Goal: Transaction & Acquisition: Purchase product/service

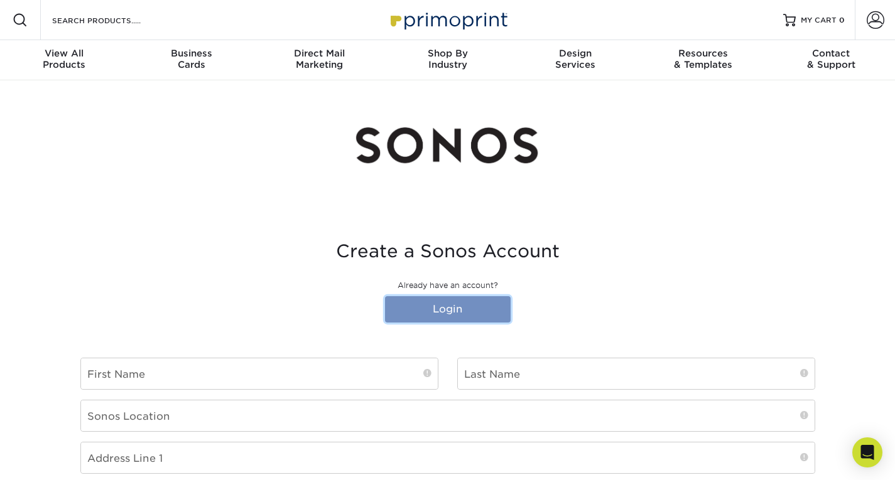
click at [441, 304] on link "Login" at bounding box center [448, 309] width 126 height 26
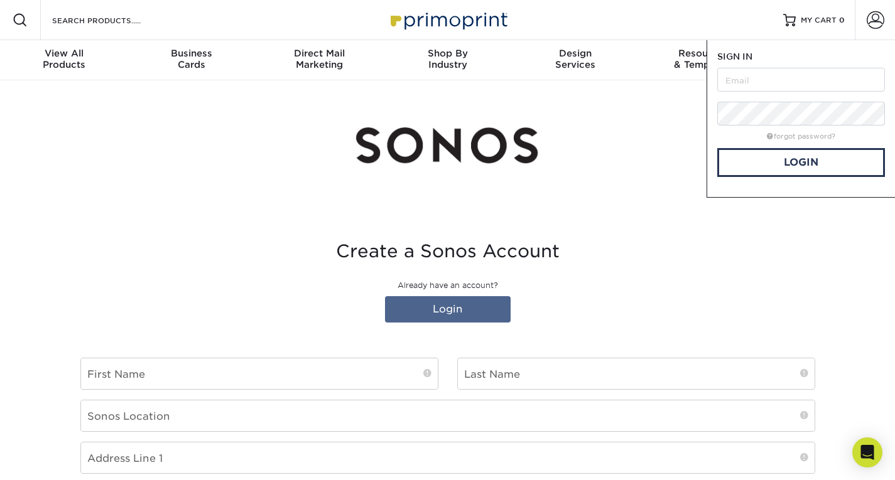
click at [527, 163] on img at bounding box center [447, 145] width 188 height 70
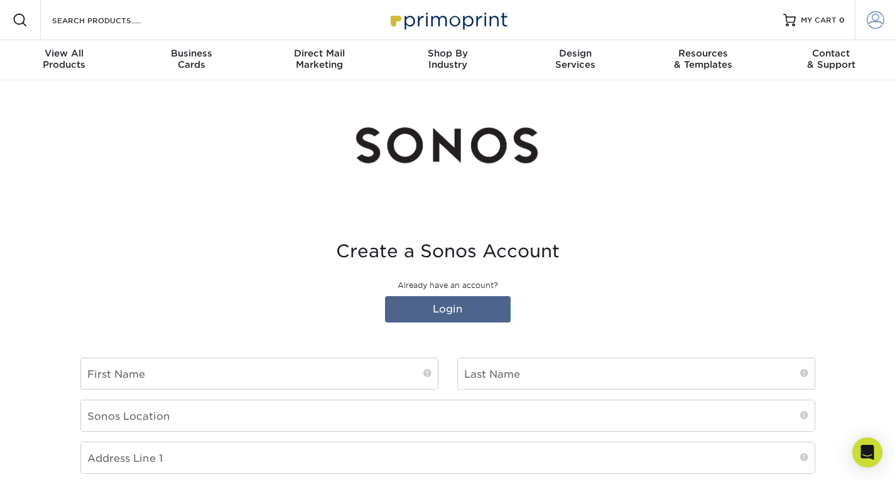
click at [869, 21] on span at bounding box center [875, 20] width 18 height 18
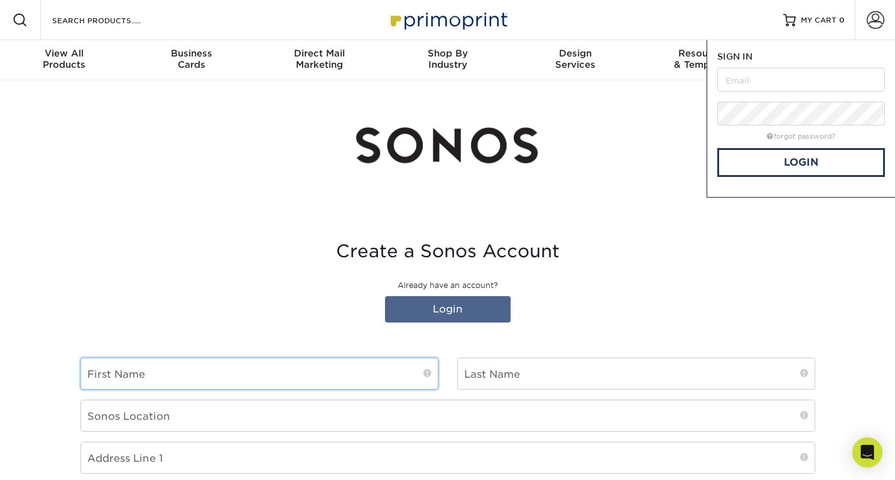
click at [301, 375] on input "text" at bounding box center [259, 373] width 357 height 31
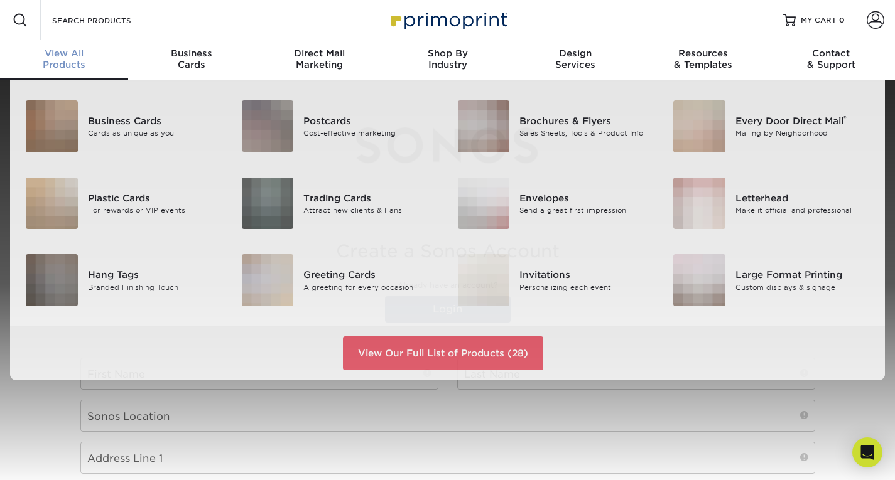
click at [81, 57] on span "View All" at bounding box center [64, 53] width 128 height 11
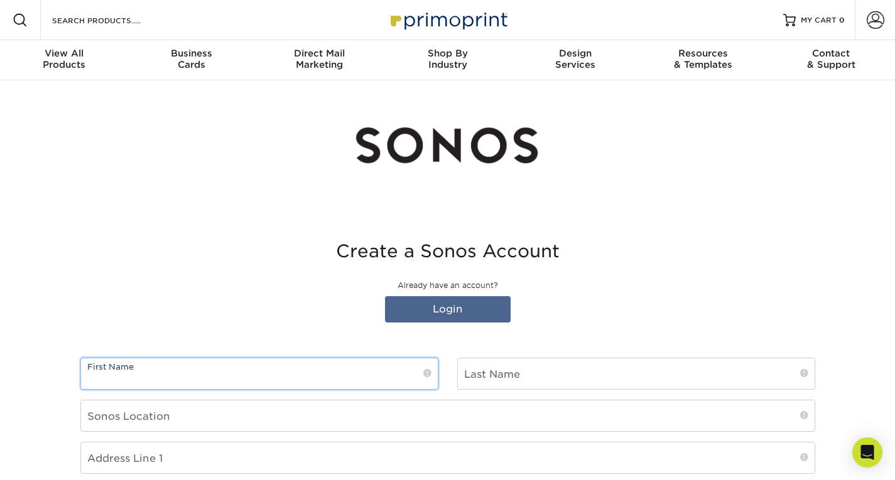
click at [351, 363] on input "text" at bounding box center [259, 373] width 357 height 31
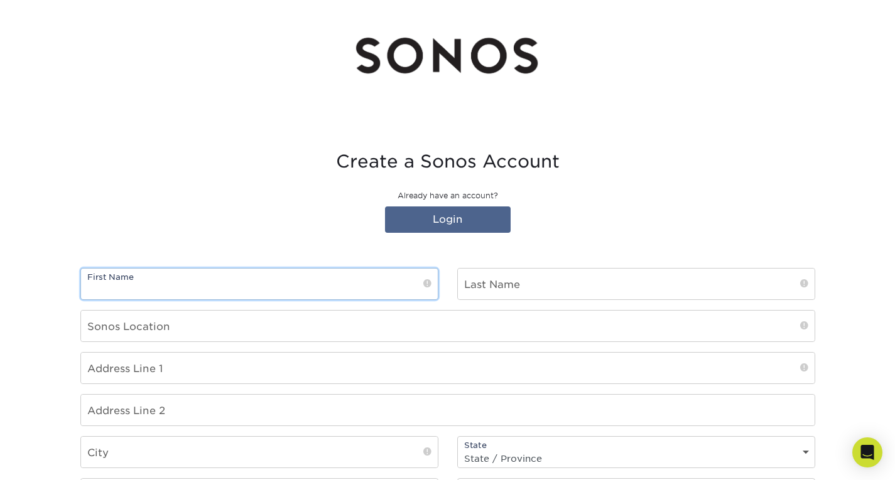
scroll to position [126, 0]
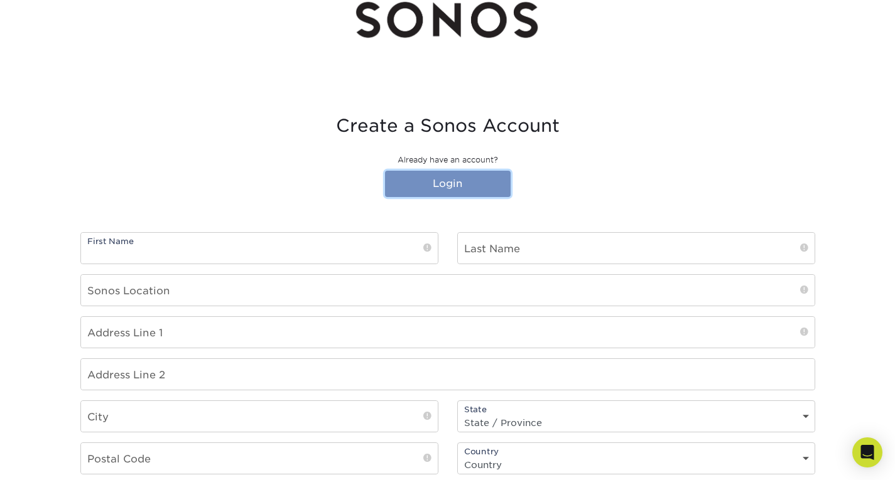
click at [474, 186] on link "Login" at bounding box center [448, 184] width 126 height 26
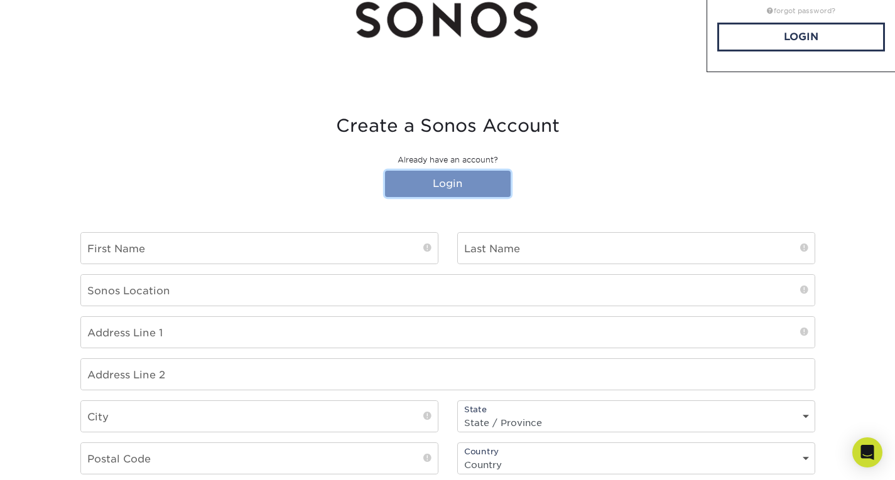
scroll to position [0, 0]
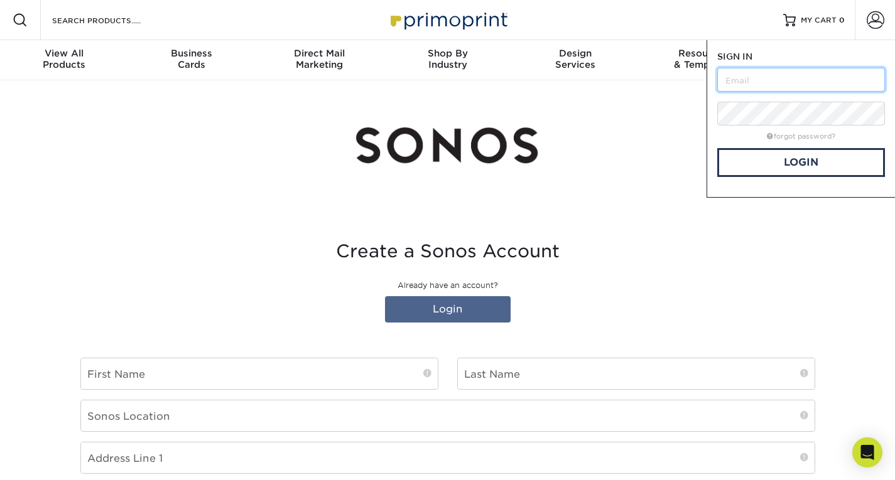
click at [846, 83] on input "text" at bounding box center [801, 80] width 168 height 24
paste input "[EMAIL_ADDRESS][DOMAIN_NAME]"
type input "[EMAIL_ADDRESS][DOMAIN_NAME]"
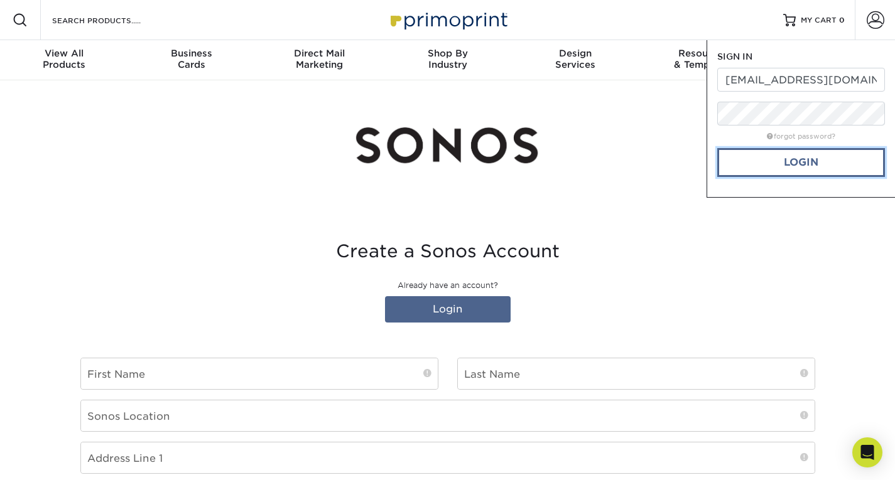
click at [790, 159] on link "Login" at bounding box center [801, 162] width 168 height 29
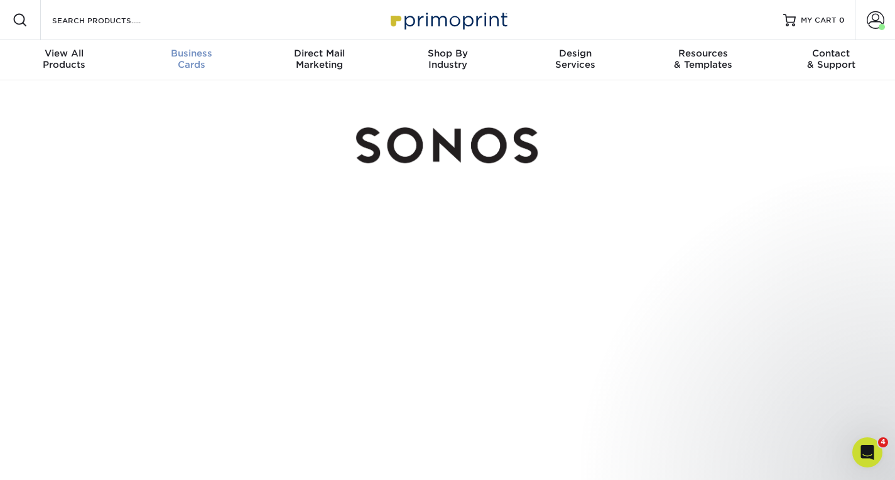
click at [183, 55] on span "Business" at bounding box center [192, 53] width 128 height 11
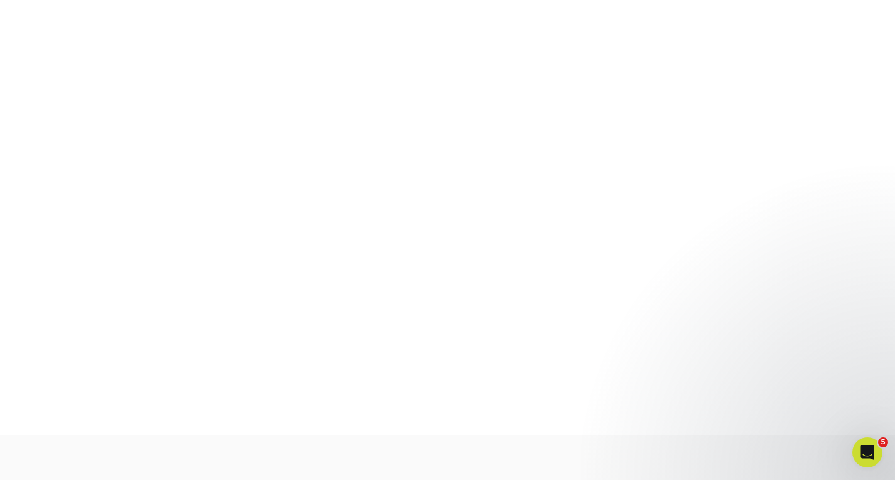
scroll to position [399, 0]
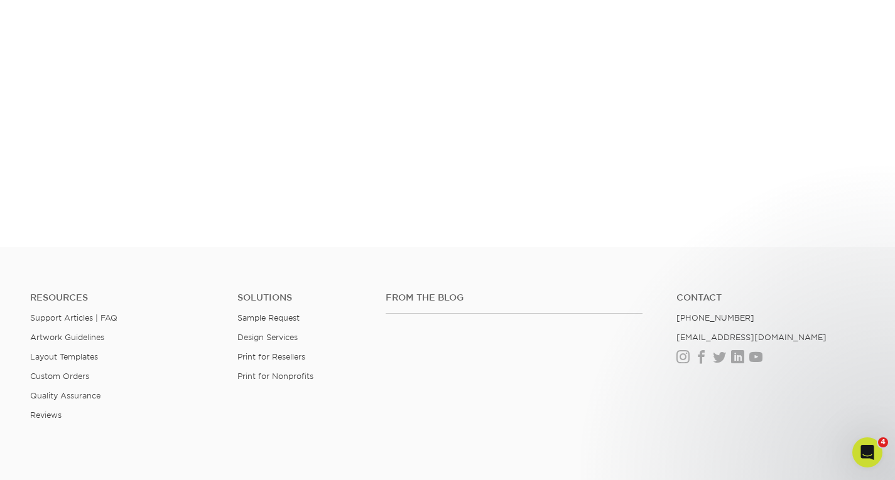
drag, startPoint x: 672, startPoint y: 244, endPoint x: 579, endPoint y: 286, distance: 102.6
click at [579, 286] on div "Resources Support Articles | FAQ Artwork Guidelines Layout Templates Custom Ord…" at bounding box center [447, 366] width 895 height 208
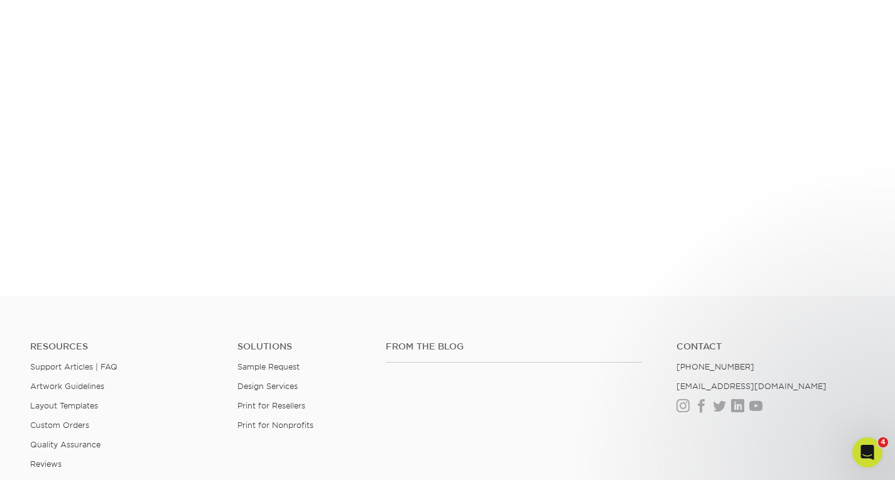
click at [625, 341] on h4 "From the Blog" at bounding box center [513, 346] width 256 height 11
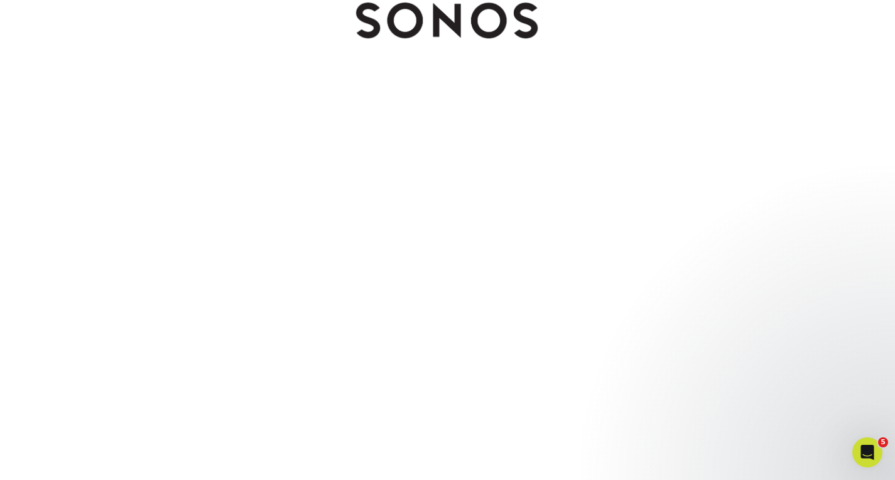
scroll to position [126, 0]
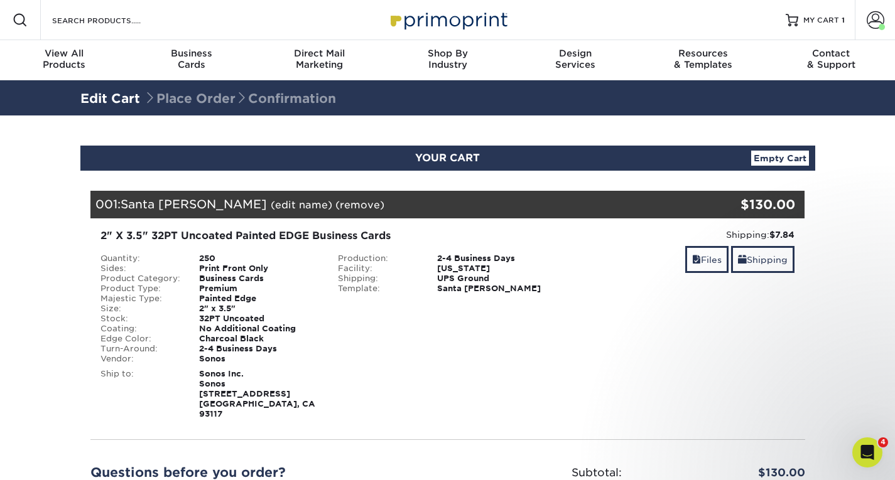
click at [778, 7] on div "Resources Menu Search Products Account Welcome, Workplace Business Account Sono…" at bounding box center [447, 20] width 895 height 40
click at [791, 15] on div at bounding box center [791, 20] width 13 height 13
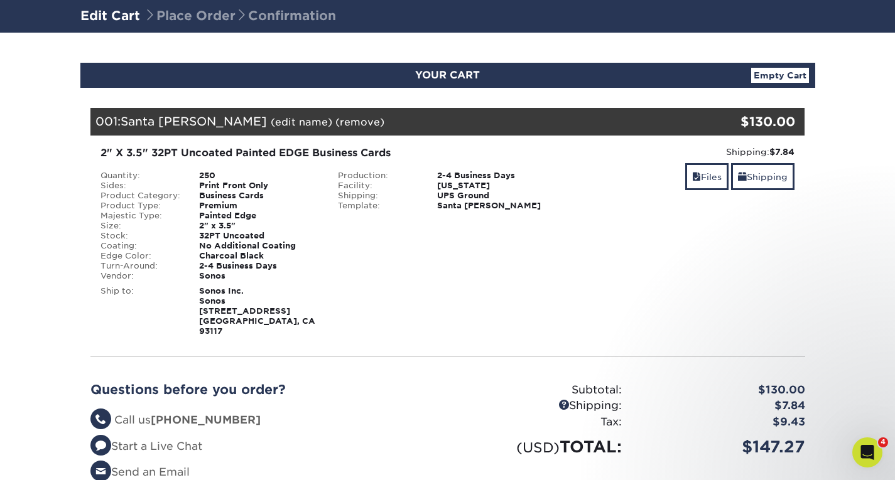
scroll to position [63, 0]
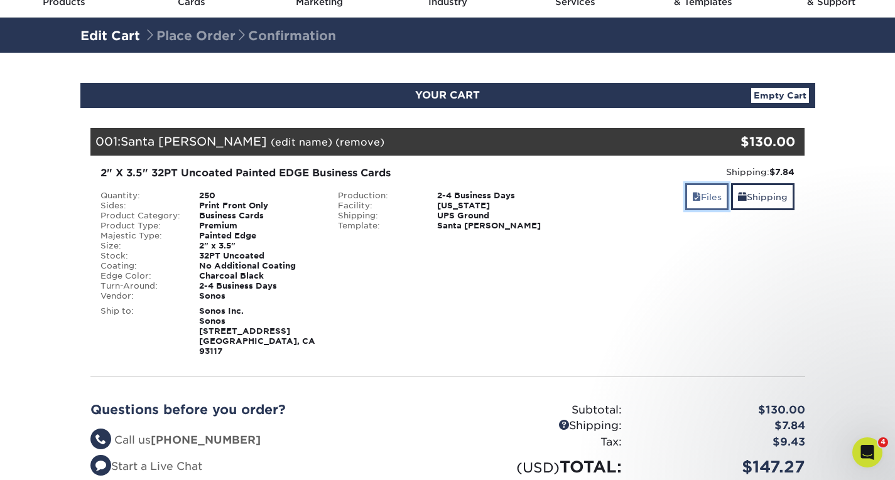
click at [694, 196] on span at bounding box center [696, 197] width 9 height 10
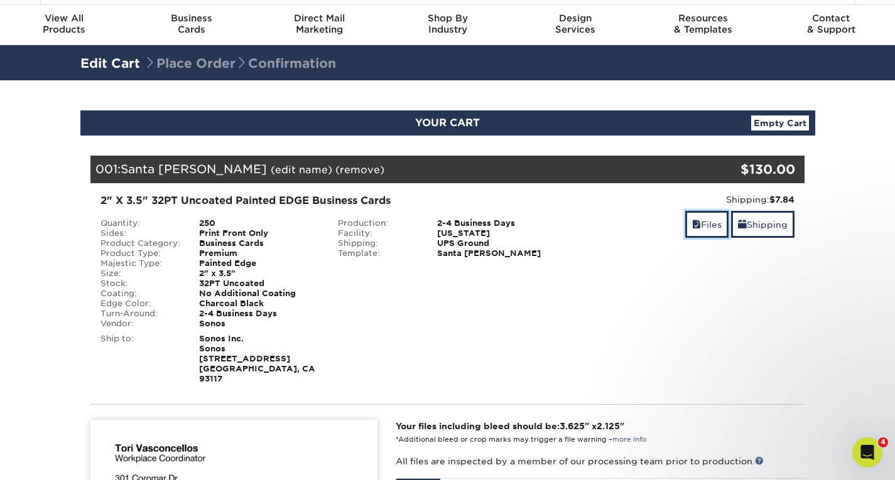
scroll to position [0, 0]
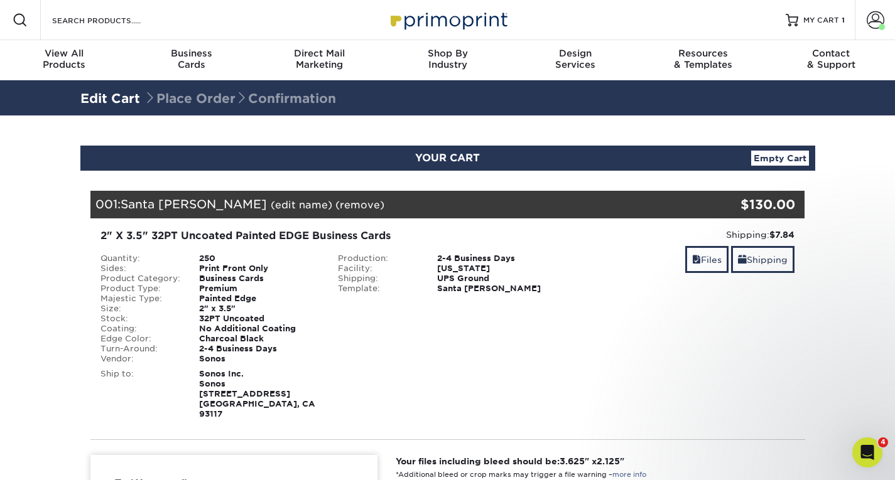
click at [212, 108] on div "Edit Cart Place Order Confirmation" at bounding box center [447, 98] width 734 height 30
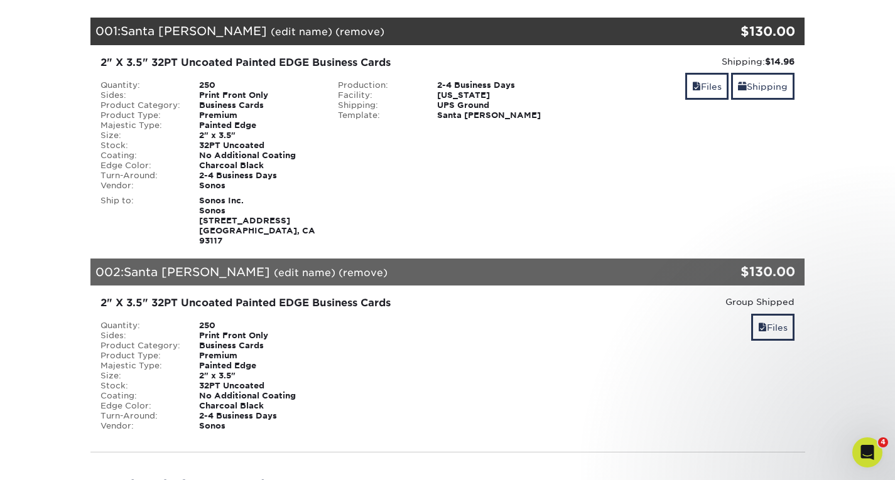
scroll to position [188, 0]
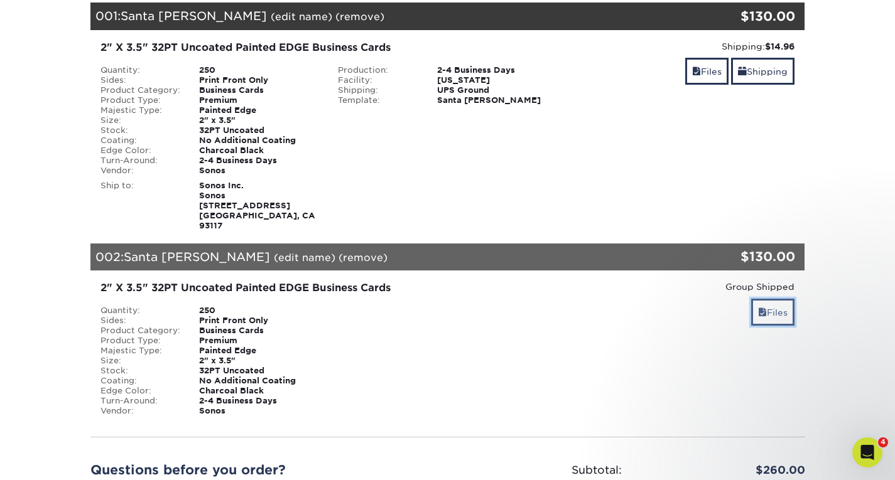
click at [775, 303] on link "Files" at bounding box center [772, 312] width 43 height 27
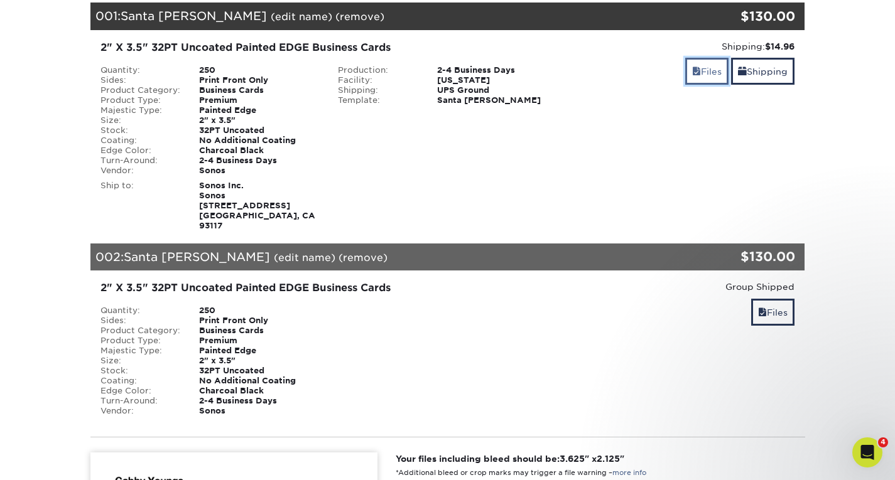
click at [723, 72] on link "Files" at bounding box center [706, 71] width 43 height 27
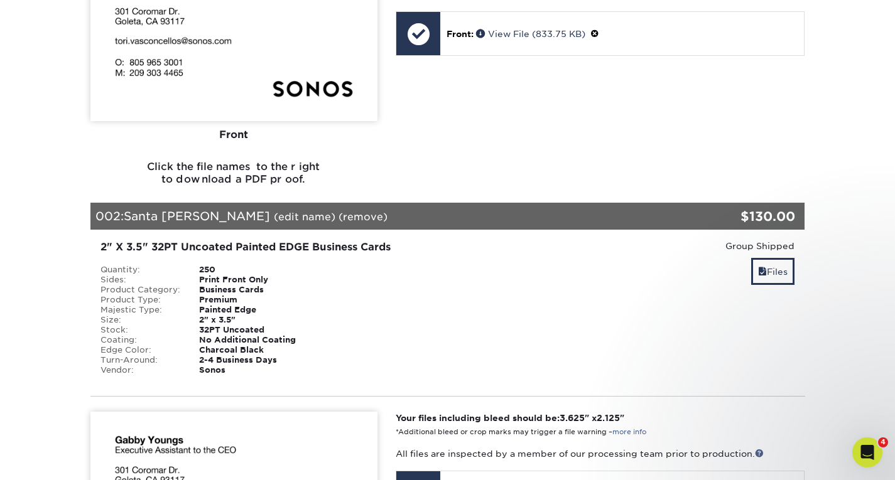
scroll to position [314, 0]
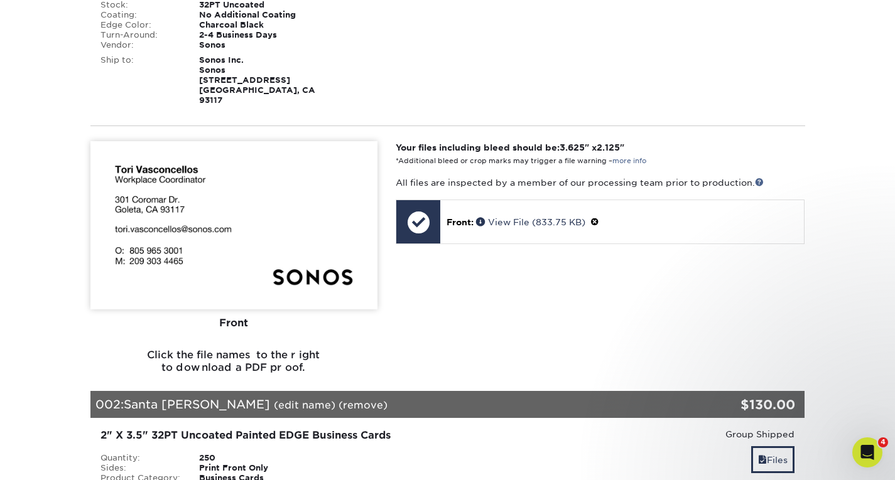
click at [279, 240] on img at bounding box center [233, 225] width 287 height 168
click at [236, 349] on h6 "Click the file names to the right to download a PDF proof." at bounding box center [233, 366] width 287 height 34
click at [228, 309] on div "Front" at bounding box center [233, 323] width 287 height 28
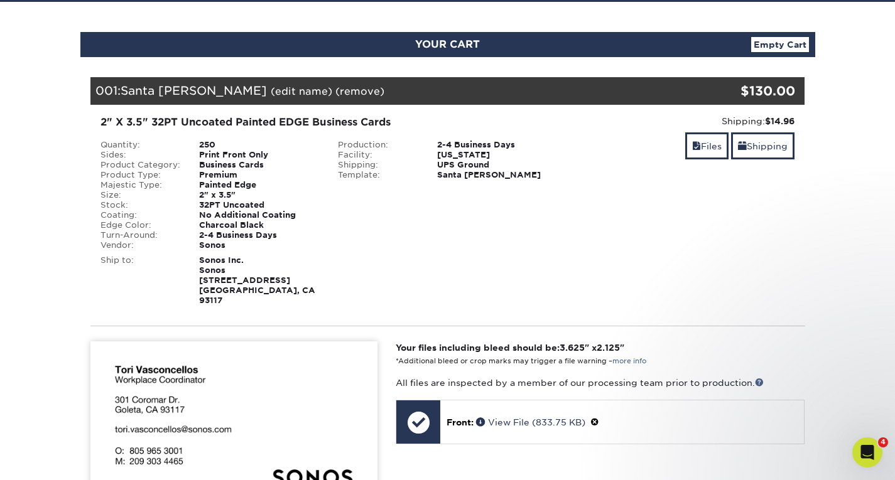
scroll to position [63, 0]
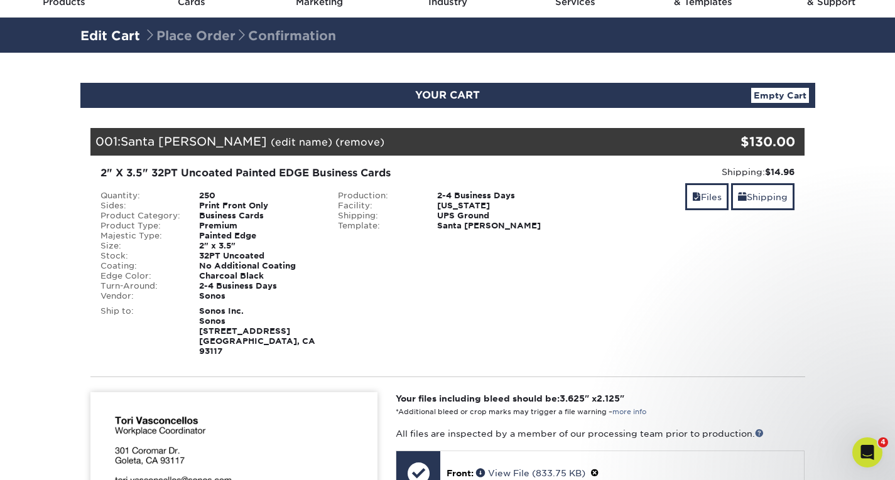
click at [271, 144] on link "(edit name)" at bounding box center [302, 142] width 62 height 12
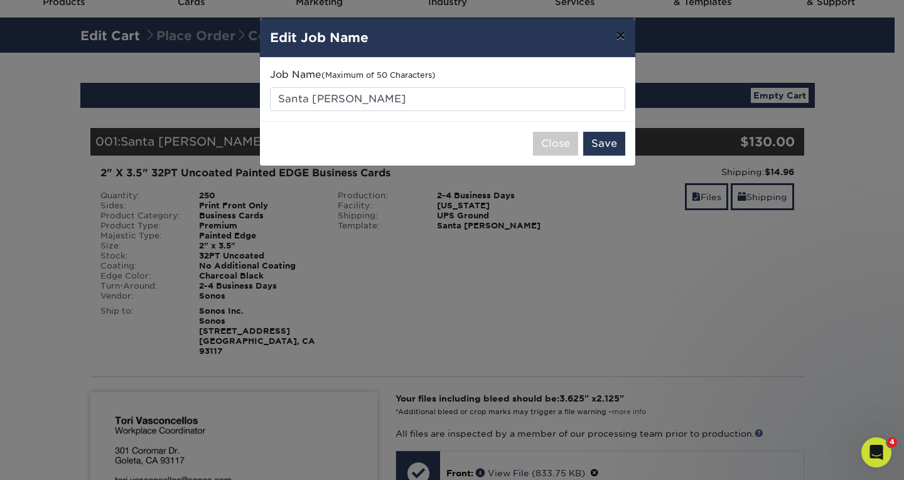
click at [611, 37] on button "×" at bounding box center [620, 35] width 29 height 35
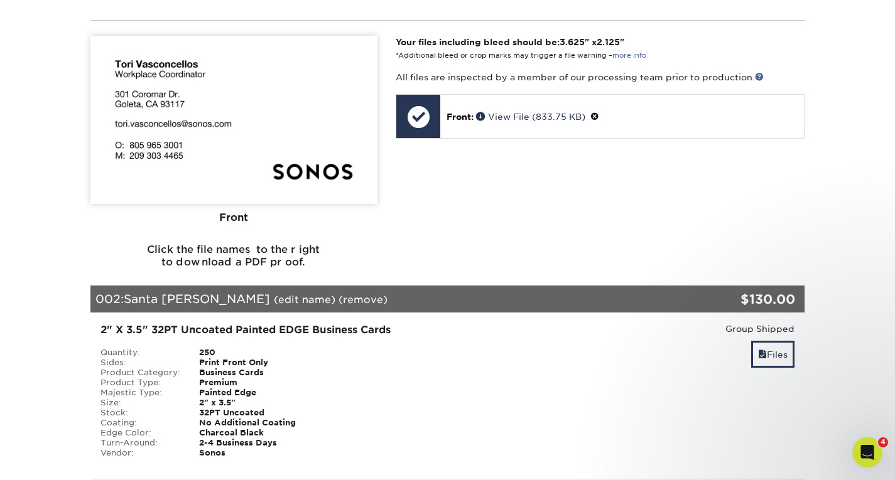
scroll to position [377, 0]
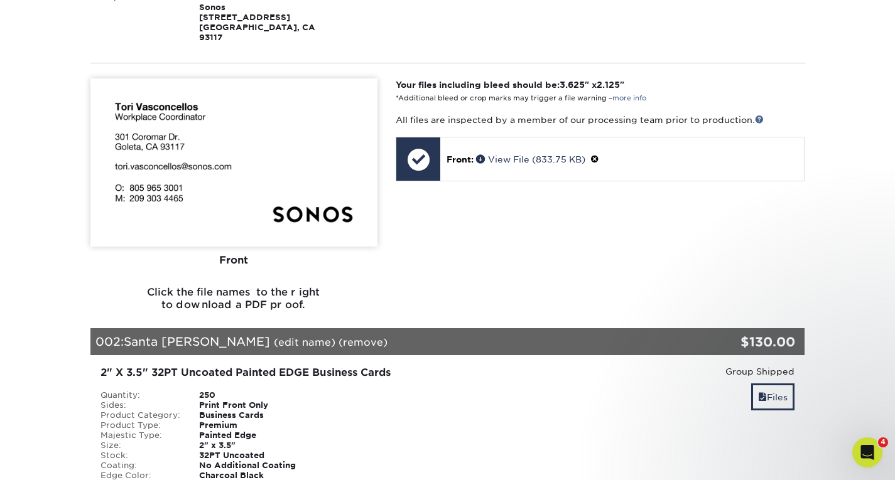
click at [234, 250] on div "Front" at bounding box center [233, 260] width 287 height 28
click at [231, 286] on h6 "Click the file names to the right to download a PDF proof." at bounding box center [233, 303] width 287 height 34
click at [239, 144] on img at bounding box center [233, 162] width 287 height 168
click at [188, 141] on img at bounding box center [233, 162] width 287 height 168
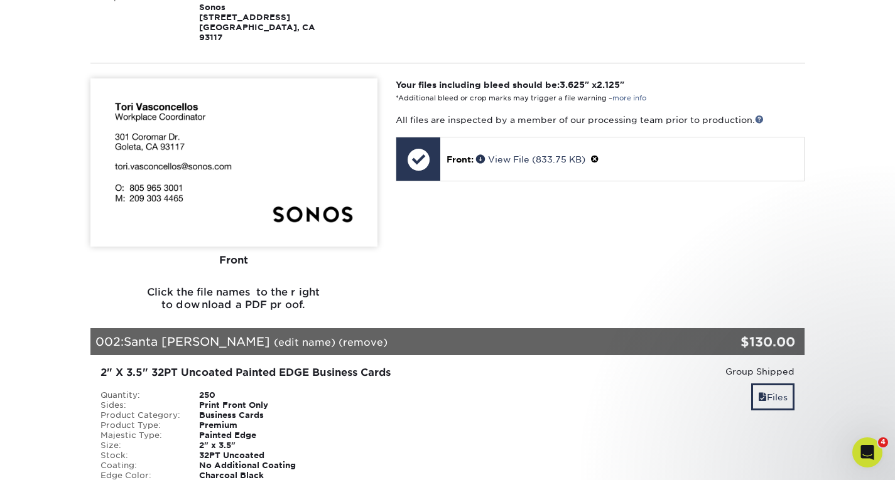
drag, startPoint x: 188, startPoint y: 141, endPoint x: 433, endPoint y: 123, distance: 246.1
click at [210, 134] on img at bounding box center [233, 162] width 287 height 168
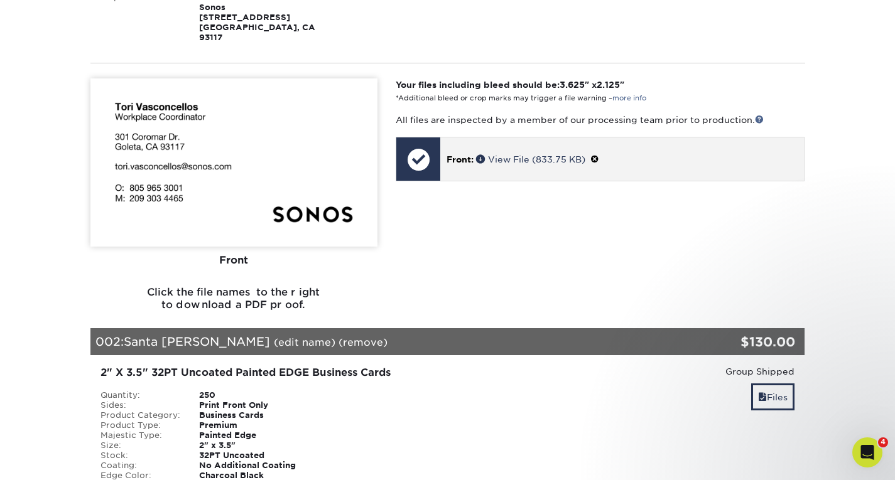
click at [707, 154] on p "Front: View File (833.75 KB)" at bounding box center [621, 159] width 351 height 13
click at [461, 153] on p "Front: View File (833.75 KB)" at bounding box center [621, 159] width 351 height 13
click at [400, 137] on div at bounding box center [418, 159] width 44 height 44
click at [417, 144] on div at bounding box center [418, 159] width 44 height 44
click at [534, 154] on link "View File (833.75 KB)" at bounding box center [530, 159] width 109 height 10
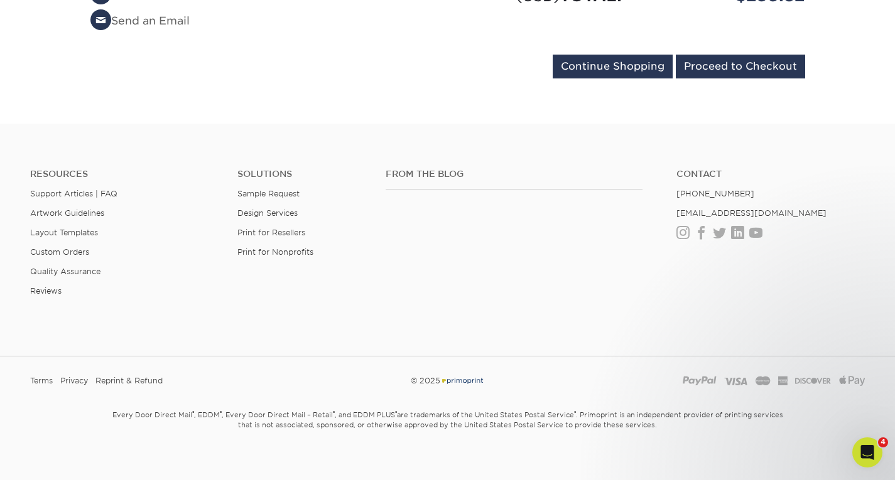
scroll to position [1016, 0]
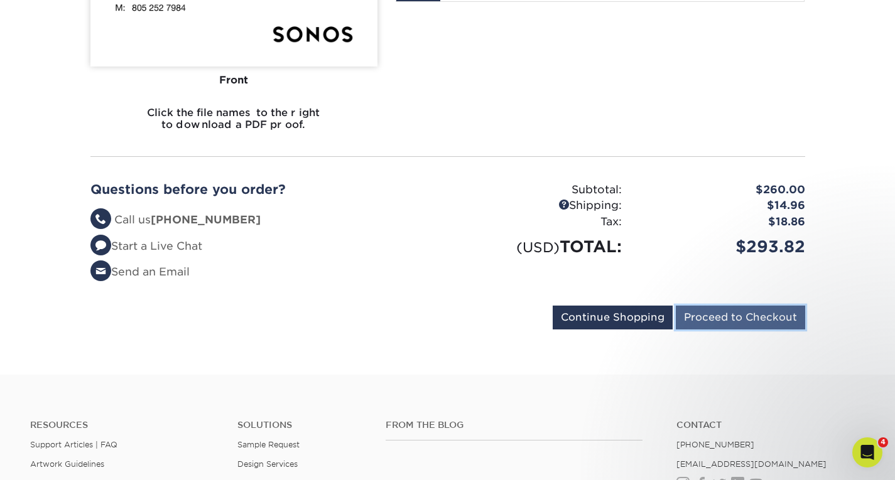
click at [723, 306] on input "Proceed to Checkout" at bounding box center [739, 318] width 129 height 24
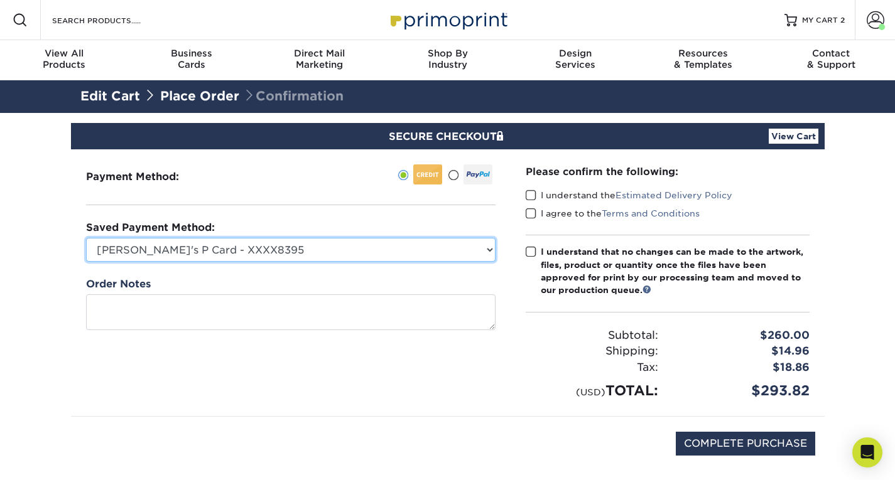
click at [382, 252] on select "Jake's P Card - XXXX8395 MasterCard - XXXX2183 New Credit Card" at bounding box center [290, 250] width 409 height 24
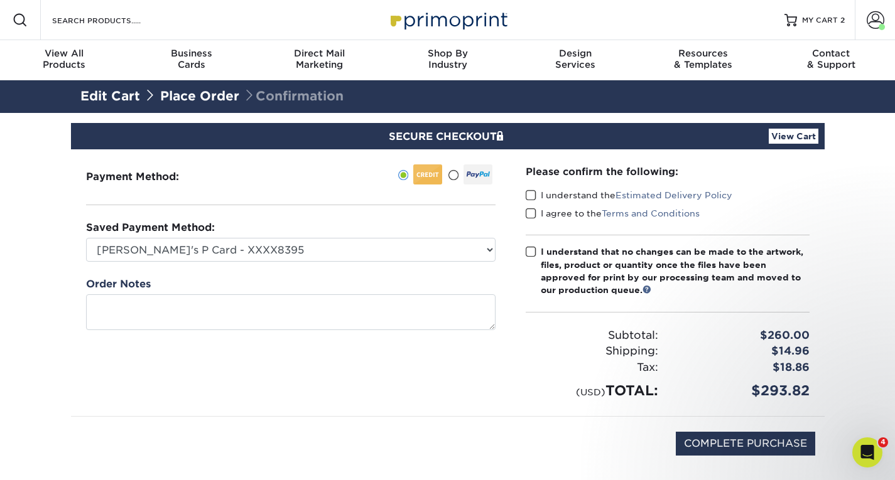
click at [288, 210] on div "Payment Method:" at bounding box center [290, 282] width 439 height 267
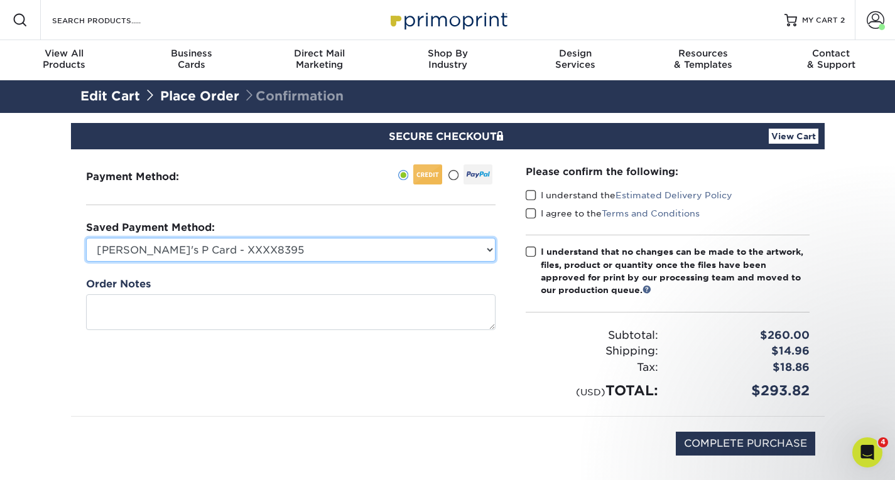
click at [289, 244] on select "Jake's P Card - XXXX8395 MasterCard - XXXX2183 New Credit Card" at bounding box center [290, 250] width 409 height 24
select select
click at [86, 238] on select "Jake's P Card - XXXX8395 MasterCard - XXXX2183 New Credit Card" at bounding box center [290, 250] width 409 height 24
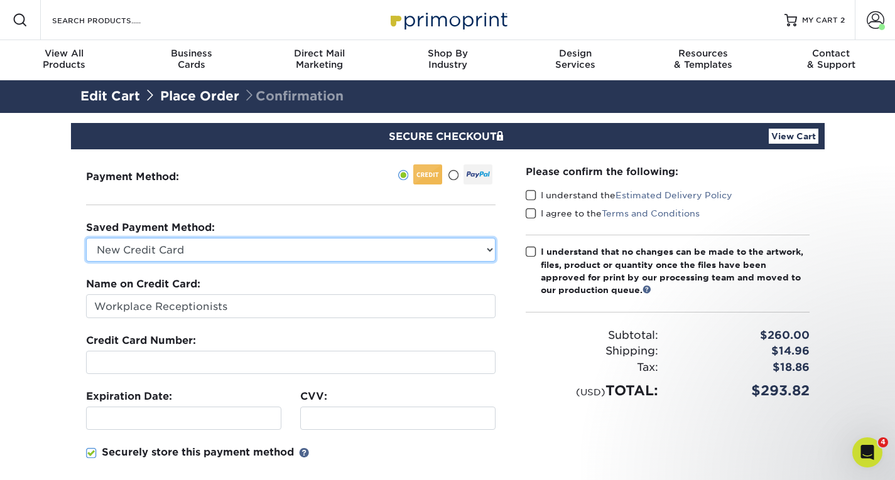
scroll to position [126, 0]
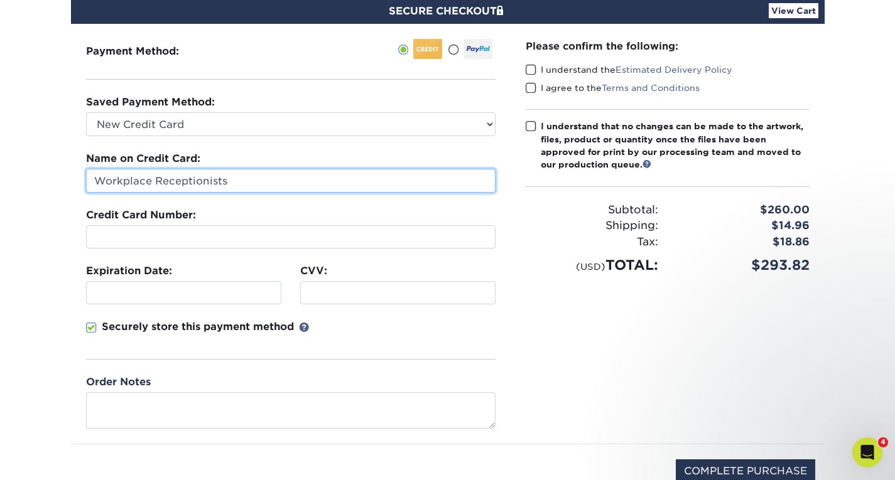
click at [244, 185] on input "Workplace Receptionists" at bounding box center [290, 181] width 409 height 24
type input "Tori Vasconcellos"
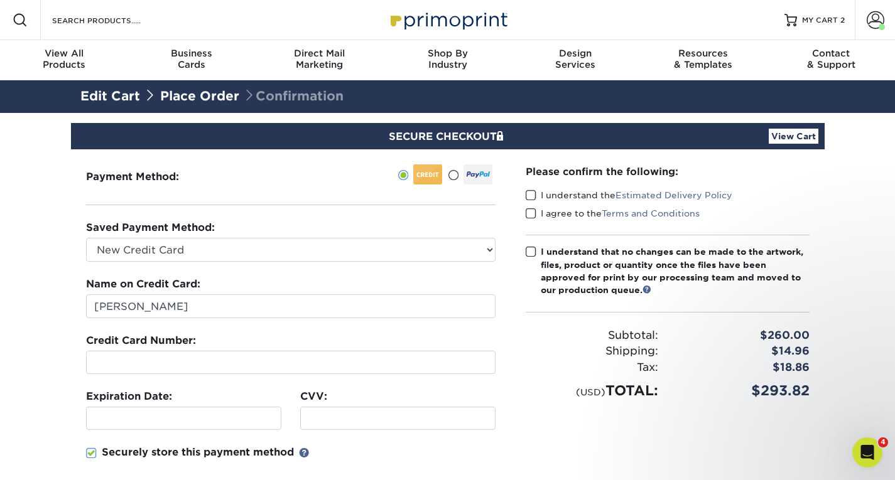
click at [804, 133] on link "View Cart" at bounding box center [793, 136] width 50 height 15
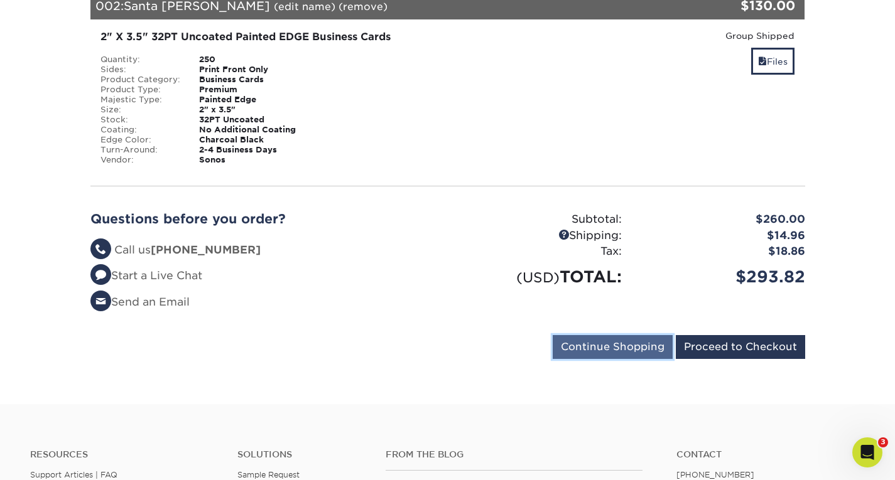
click at [628, 338] on input "Continue Shopping" at bounding box center [612, 347] width 120 height 24
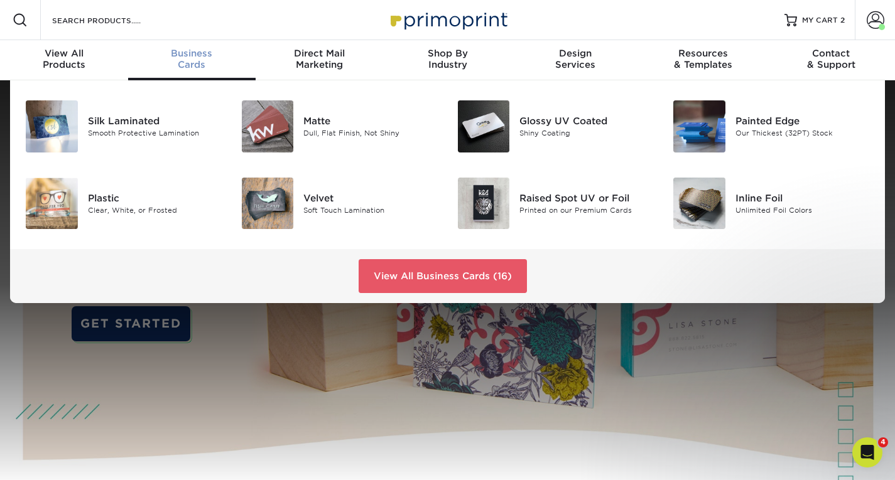
click at [205, 55] on span "Business" at bounding box center [192, 53] width 128 height 11
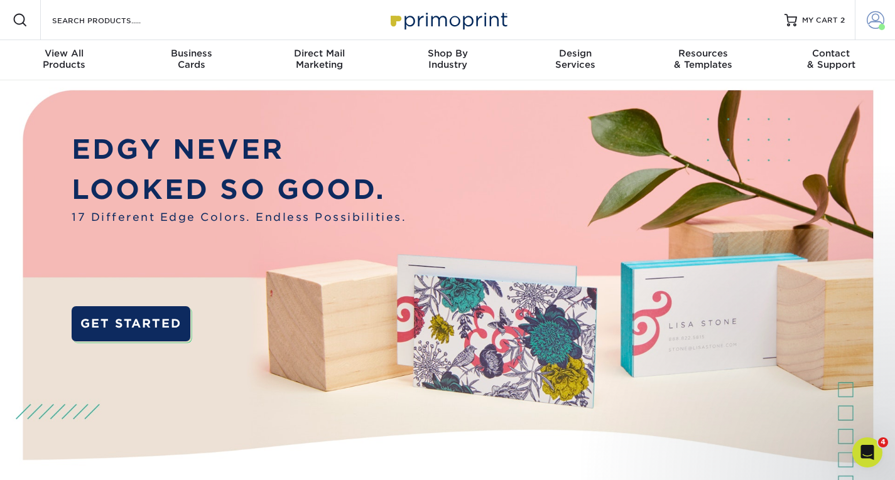
click at [874, 29] on link "Account" at bounding box center [874, 20] width 40 height 40
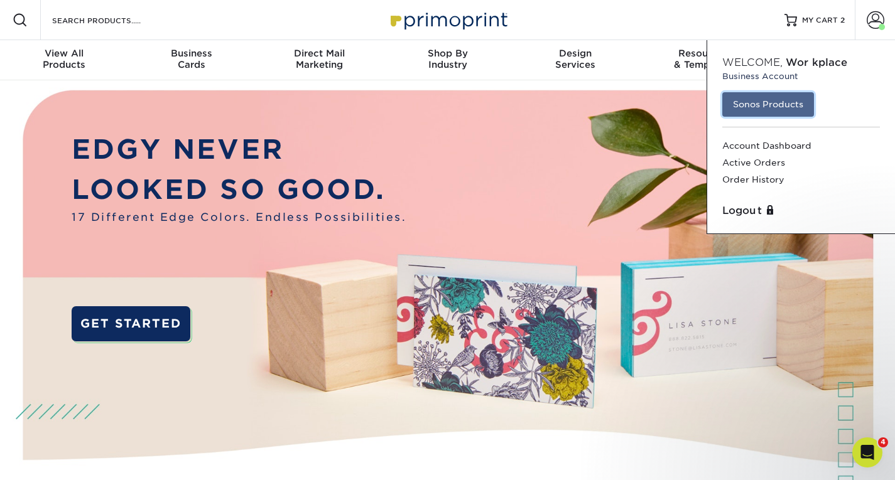
click at [761, 104] on link "Sonos Products" at bounding box center [768, 104] width 92 height 24
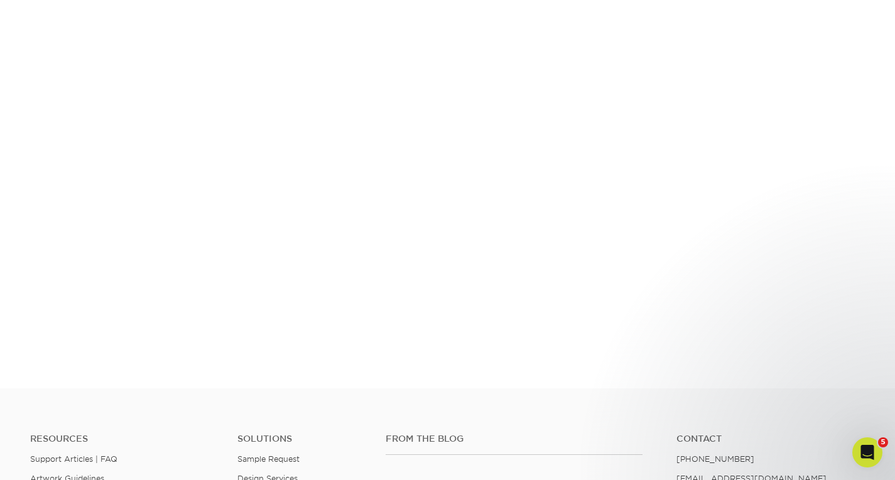
scroll to position [274, 0]
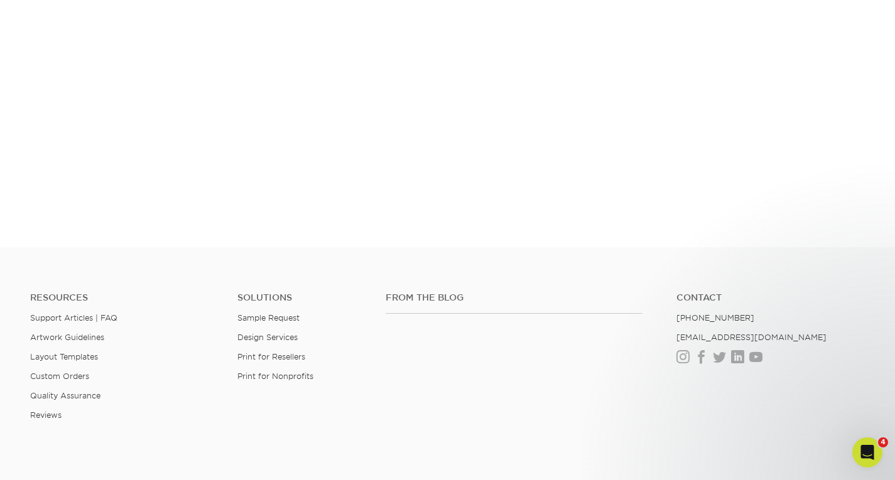
click at [567, 244] on div at bounding box center [447, 30] width 895 height 436
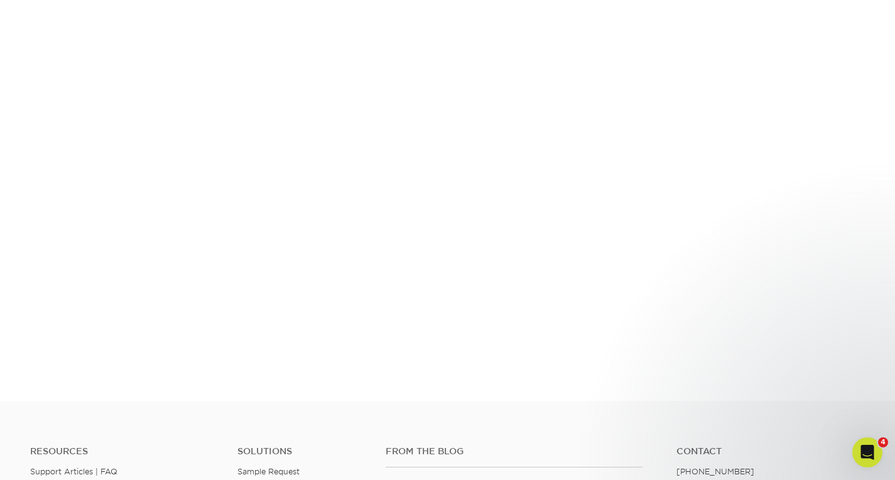
scroll to position [251, 0]
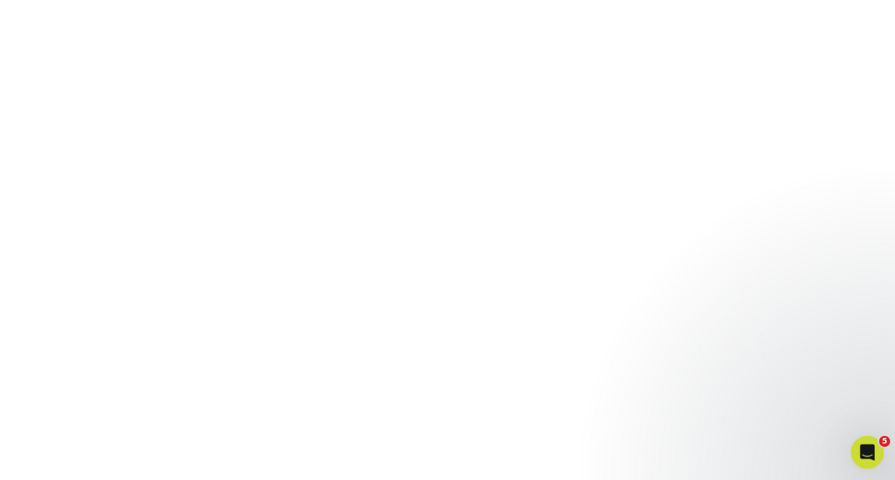
click at [866, 445] on icon "Open Intercom Messenger" at bounding box center [865, 451] width 21 height 21
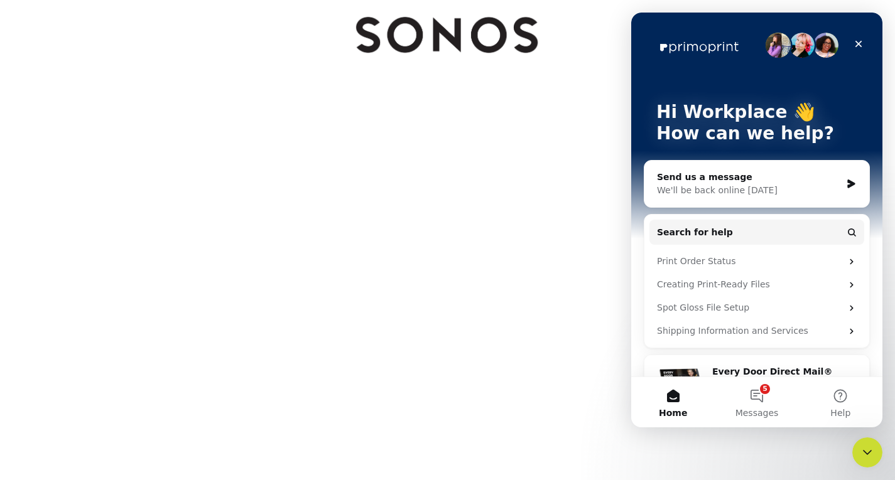
scroll to position [63, 0]
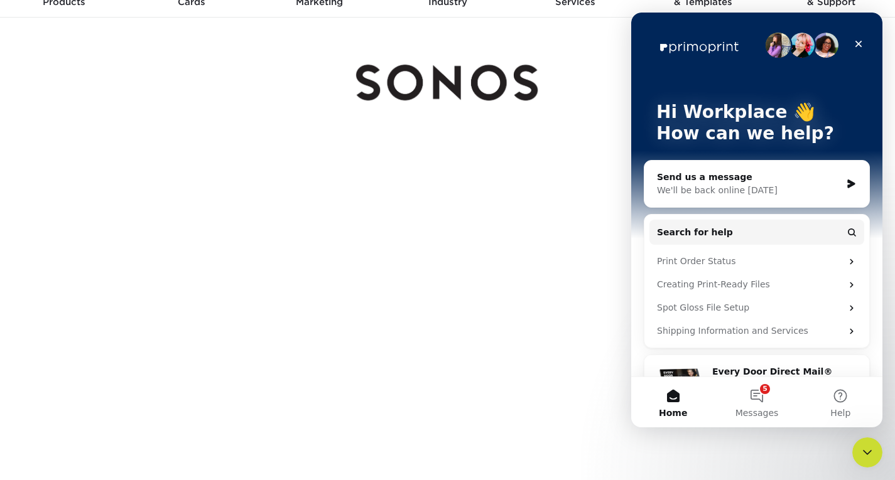
click at [581, 101] on div at bounding box center [447, 83] width 734 height 131
click at [540, 60] on img at bounding box center [447, 83] width 188 height 70
click at [856, 38] on div "Close" at bounding box center [858, 44] width 23 height 23
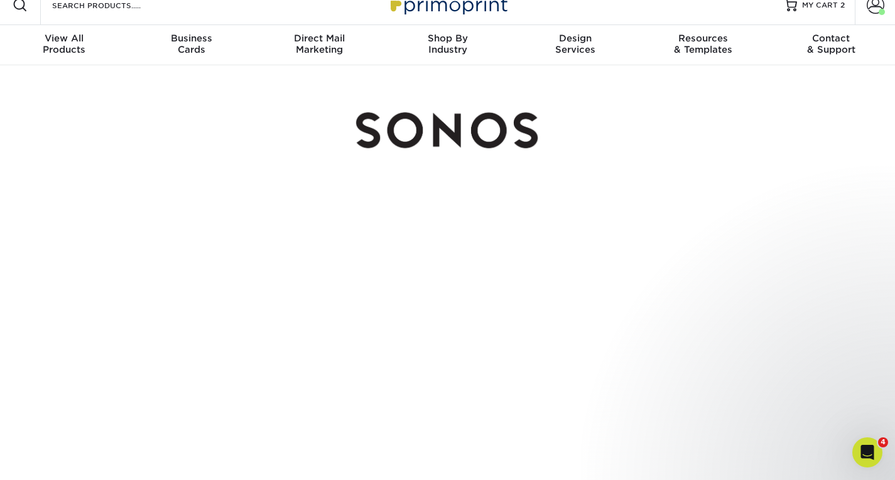
scroll to position [0, 0]
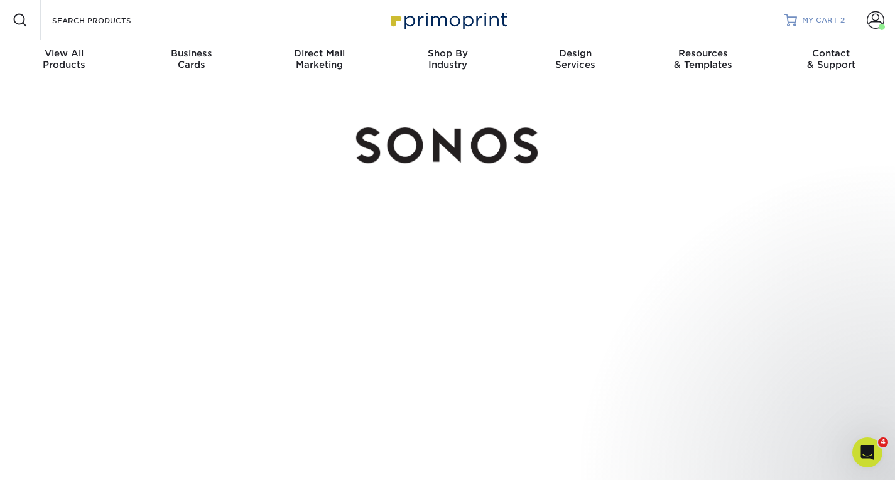
click at [835, 18] on span "MY CART" at bounding box center [820, 20] width 36 height 11
click at [819, 19] on span "MY CART" at bounding box center [820, 20] width 36 height 11
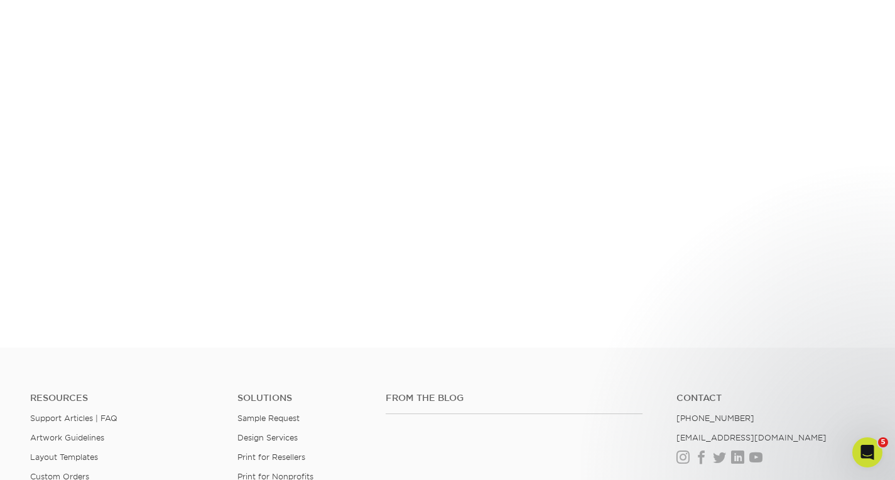
scroll to position [377, 0]
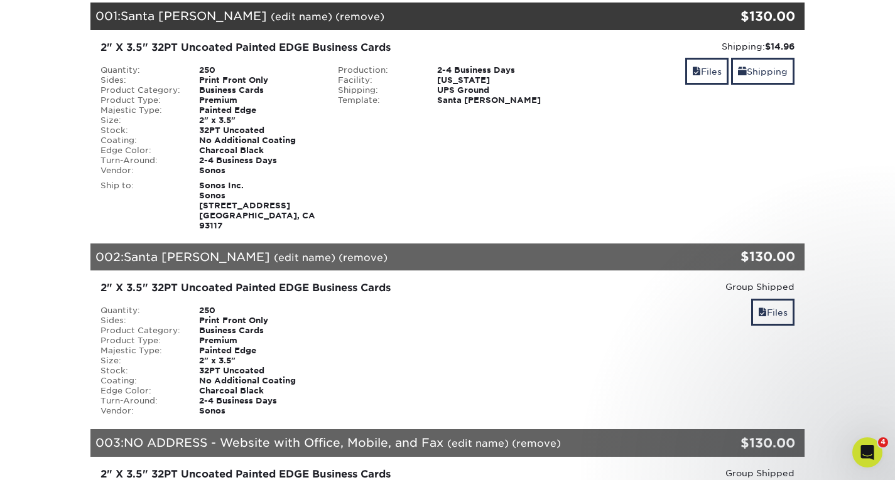
scroll to position [126, 0]
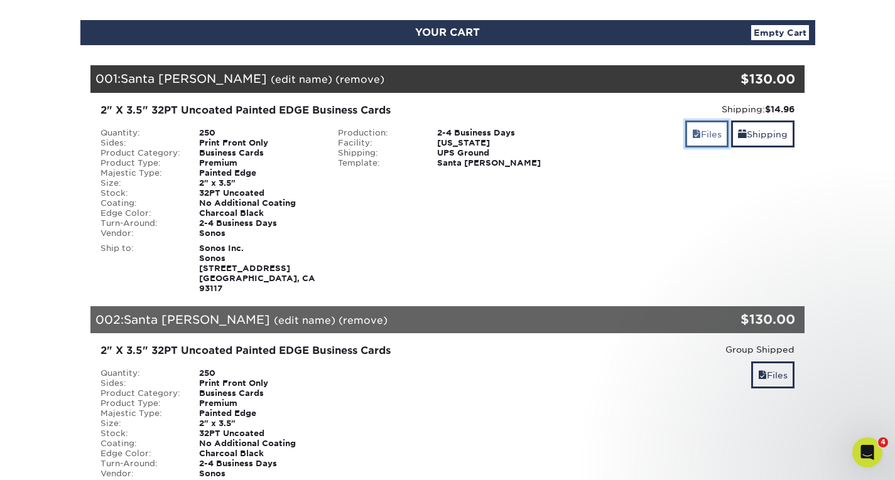
click at [687, 130] on link "Files" at bounding box center [706, 134] width 43 height 27
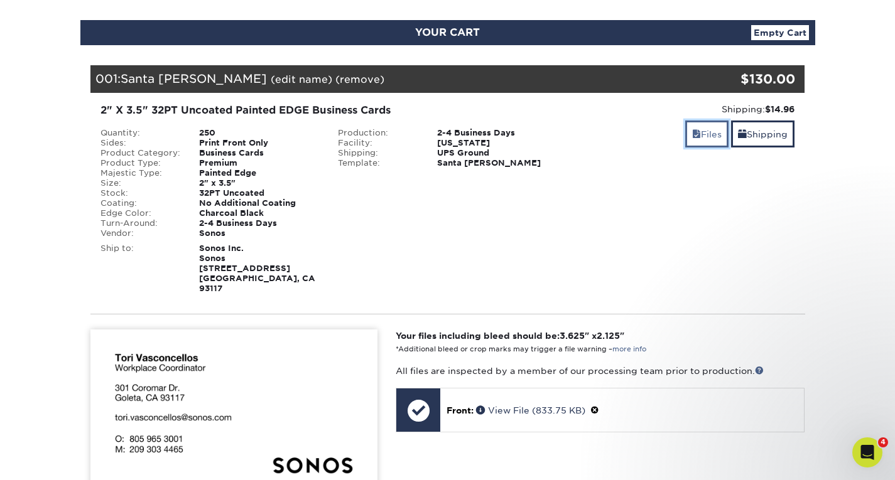
click at [687, 130] on link "Files" at bounding box center [706, 134] width 43 height 27
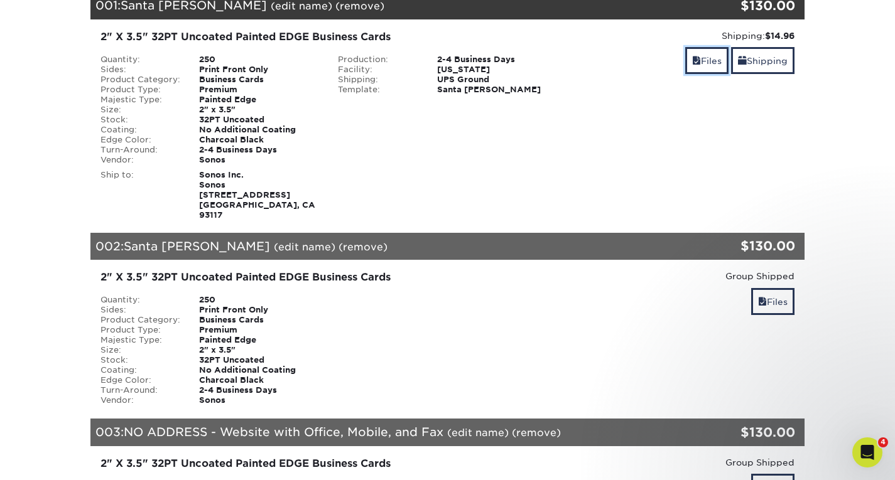
scroll to position [251, 0]
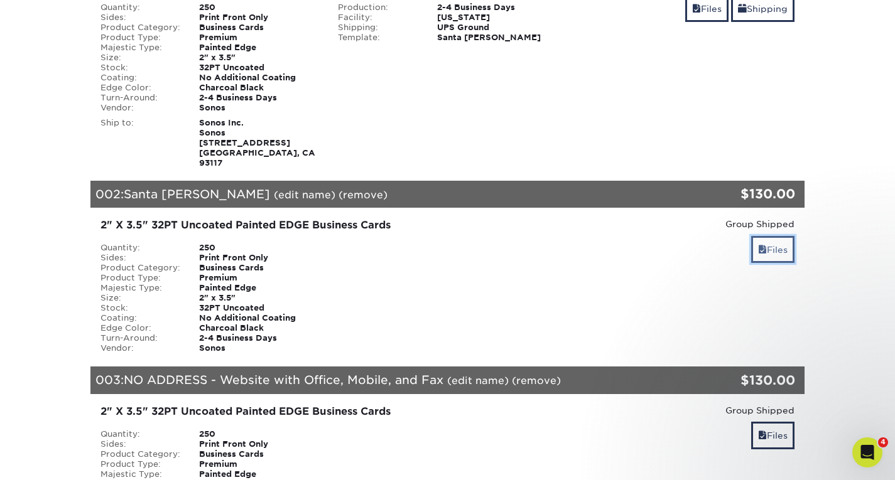
click at [765, 239] on link "Files" at bounding box center [772, 249] width 43 height 27
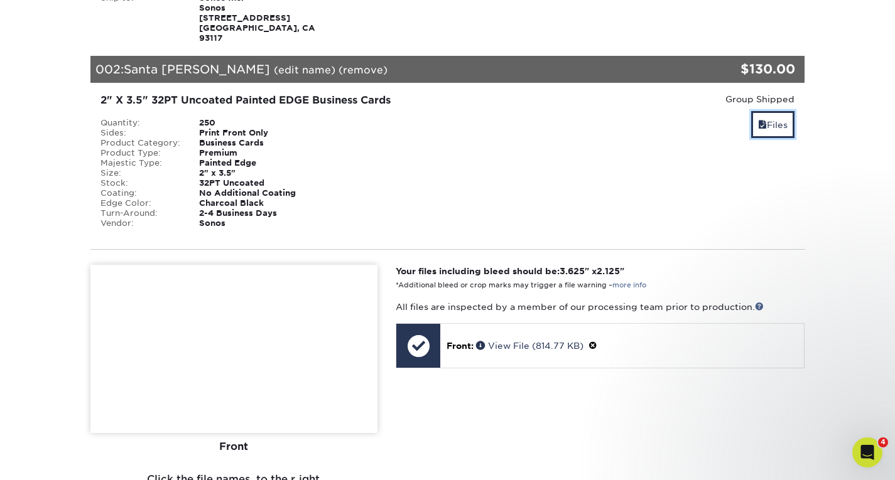
scroll to position [377, 0]
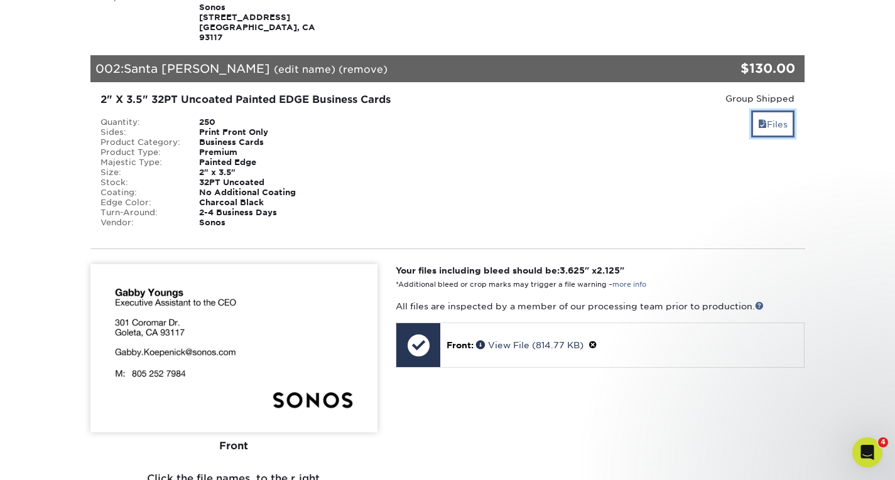
click at [763, 110] on link "Files" at bounding box center [772, 123] width 43 height 27
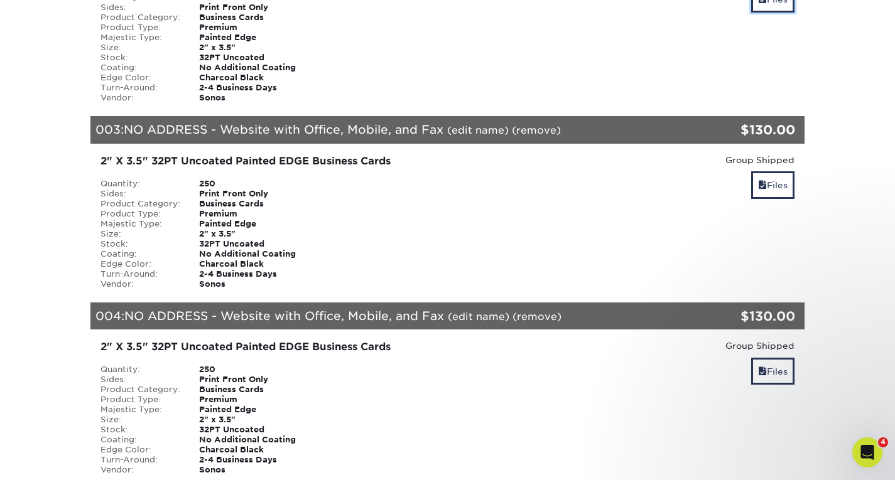
scroll to position [502, 0]
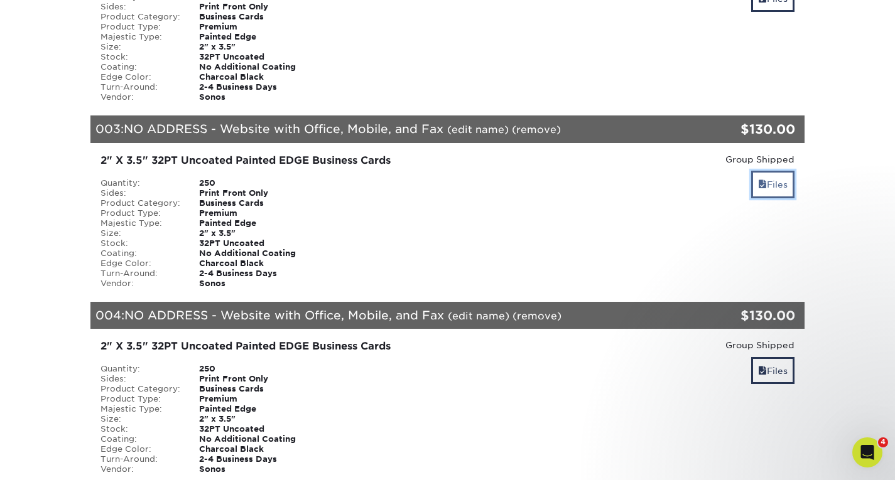
click at [769, 173] on link "Files" at bounding box center [772, 184] width 43 height 27
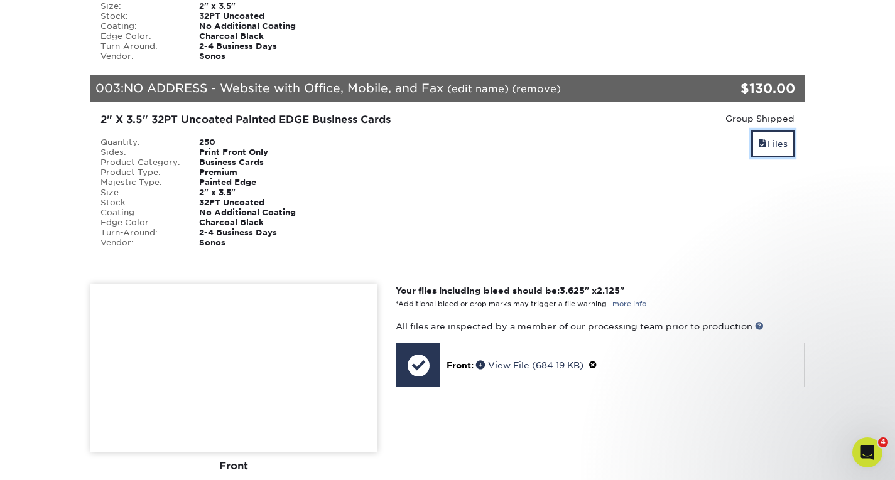
scroll to position [565, 0]
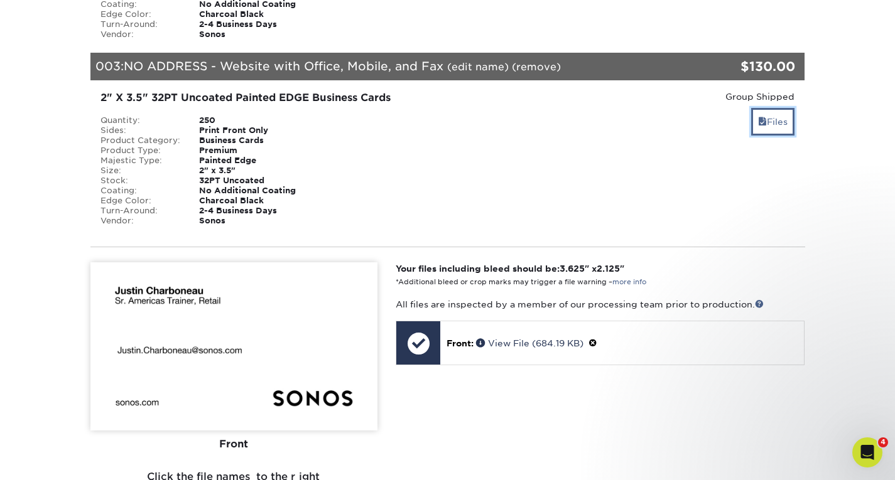
click at [761, 117] on span at bounding box center [762, 122] width 9 height 10
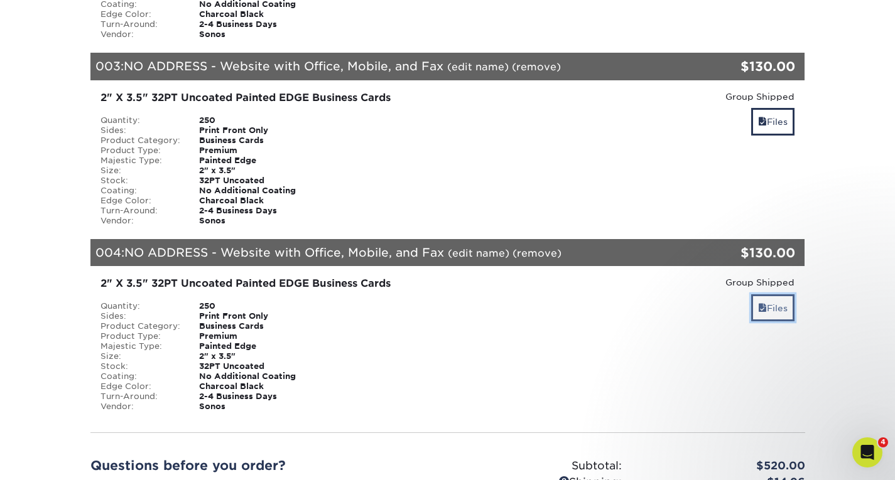
click at [765, 301] on link "Files" at bounding box center [772, 307] width 43 height 27
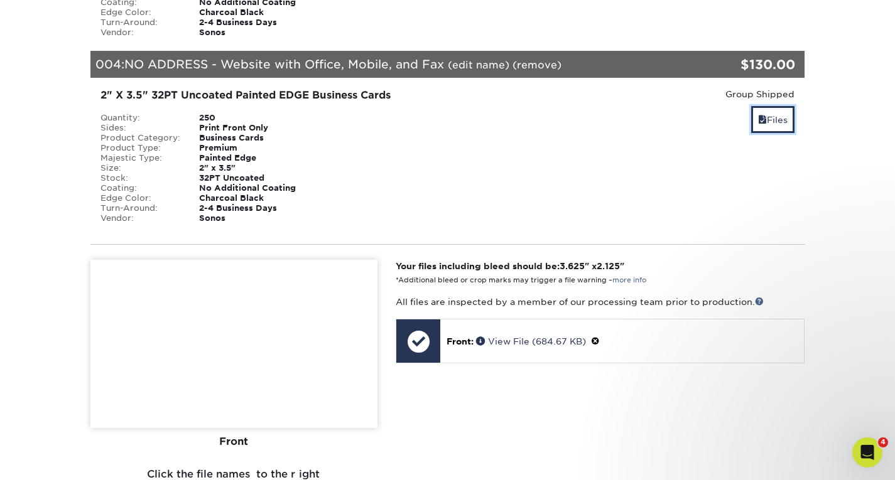
scroll to position [691, 0]
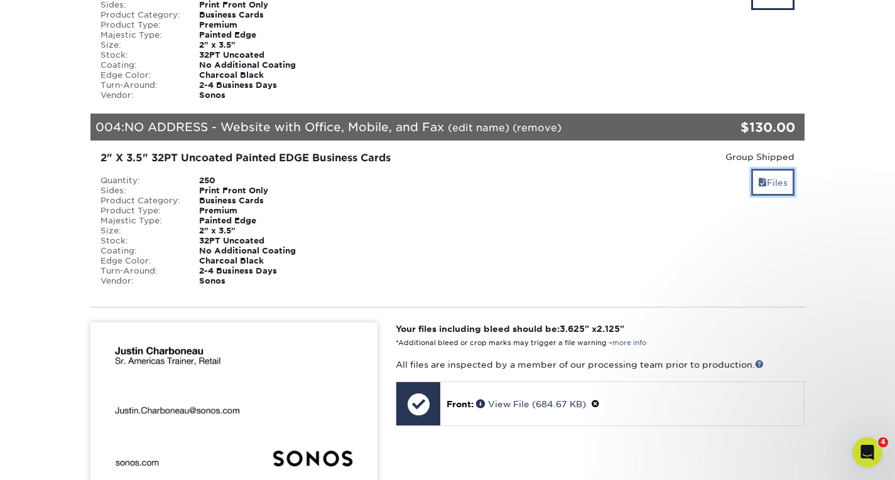
click at [759, 178] on span at bounding box center [762, 183] width 9 height 10
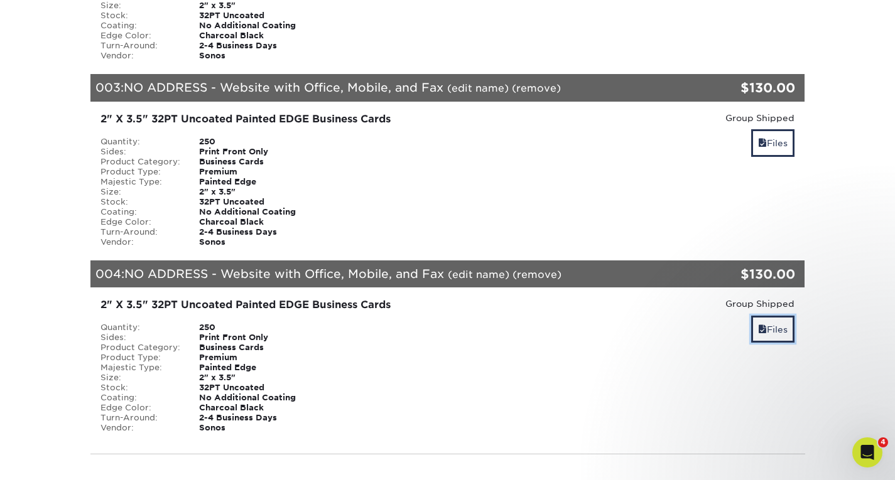
scroll to position [502, 0]
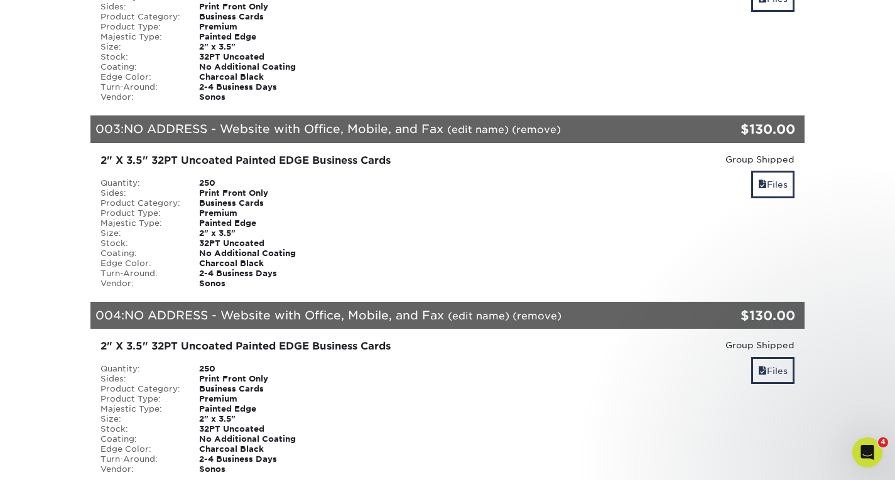
click at [530, 124] on link "(remove)" at bounding box center [536, 130] width 49 height 12
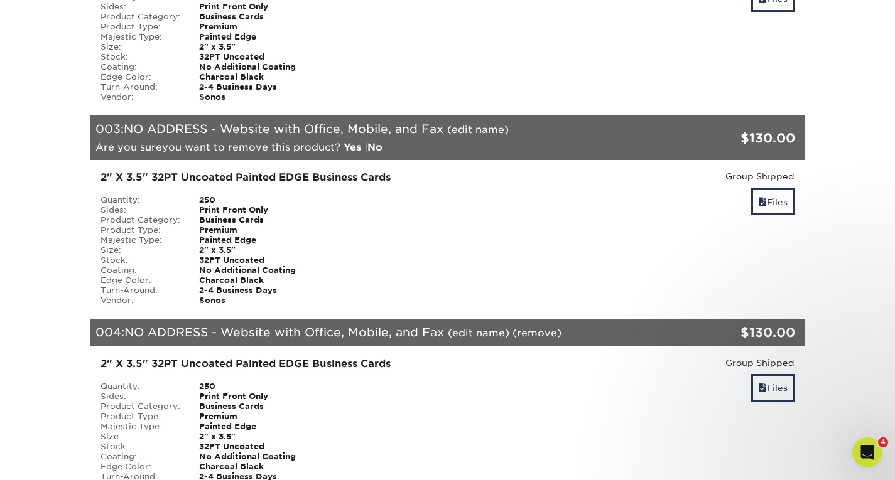
click at [352, 141] on link "Yes" at bounding box center [352, 147] width 18 height 12
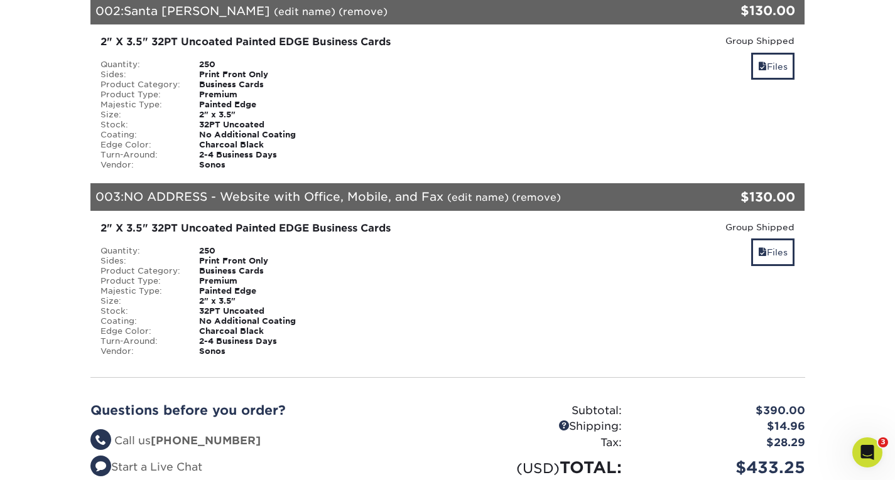
scroll to position [439, 0]
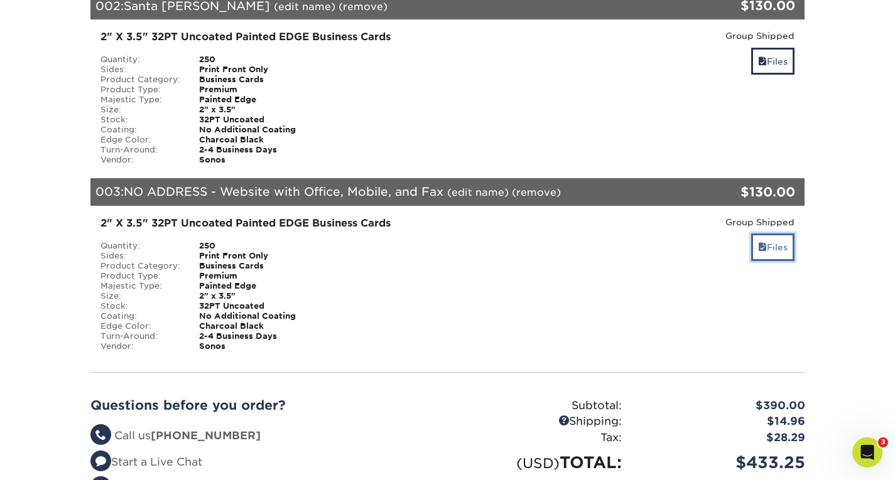
click at [770, 237] on link "Files" at bounding box center [772, 247] width 43 height 27
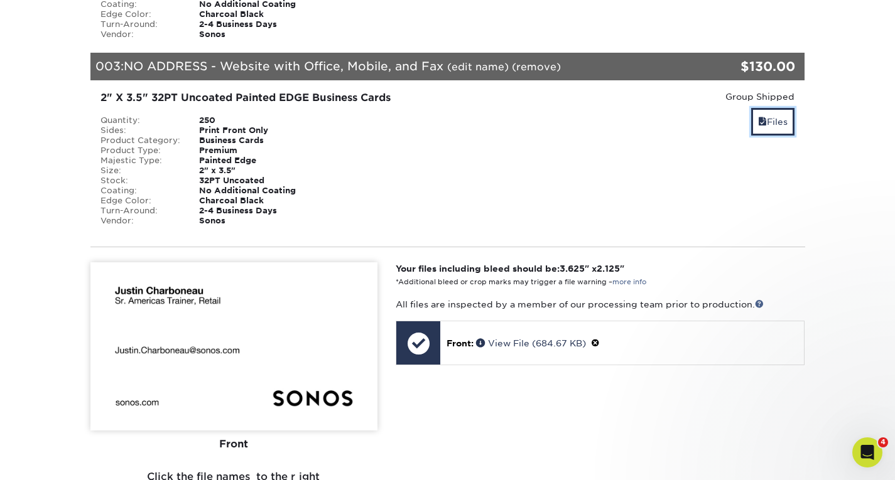
scroll to position [0, 0]
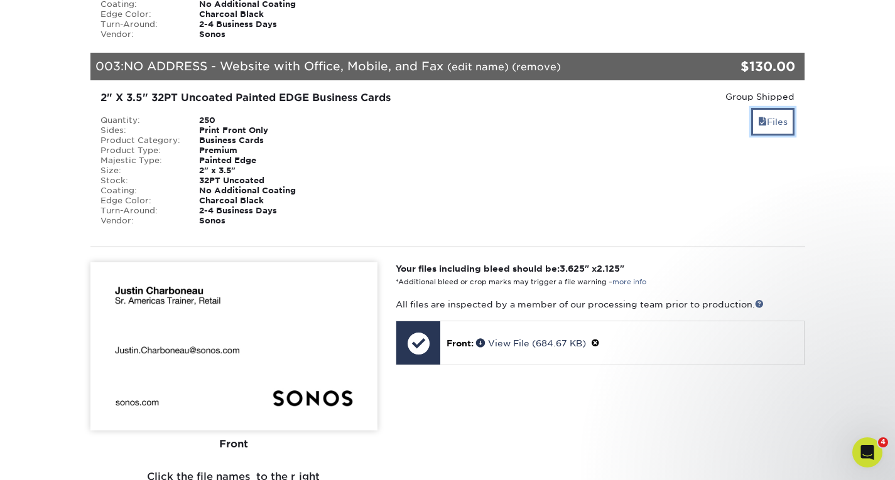
click at [761, 124] on link "Files" at bounding box center [772, 121] width 43 height 27
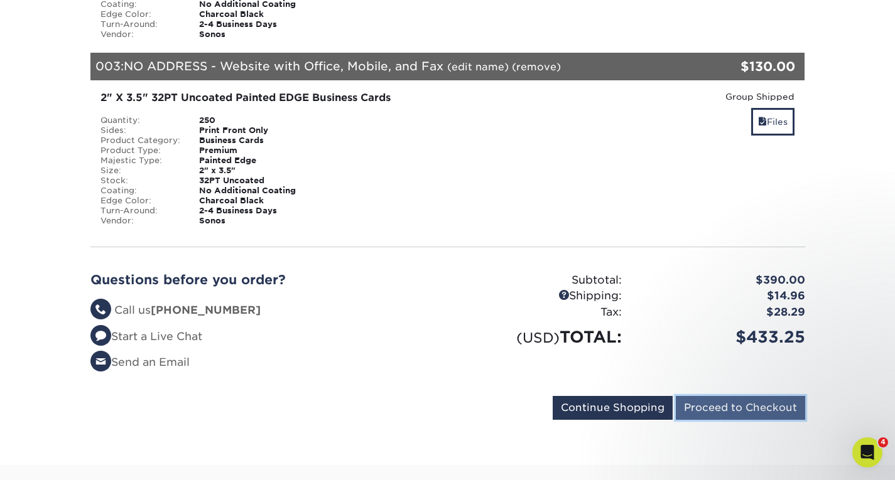
click at [707, 396] on input "Proceed to Checkout" at bounding box center [739, 408] width 129 height 24
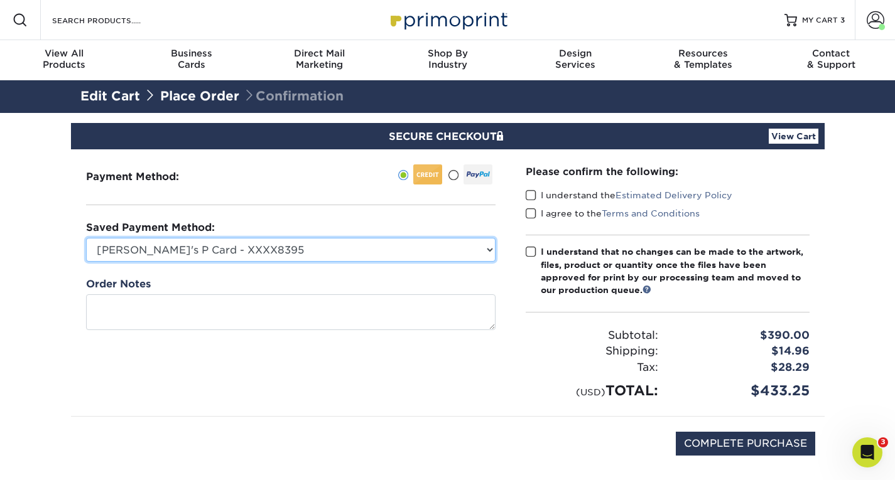
click at [321, 246] on select "Jake's P Card - XXXX8395 MasterCard - XXXX2183 New Credit Card" at bounding box center [290, 250] width 409 height 24
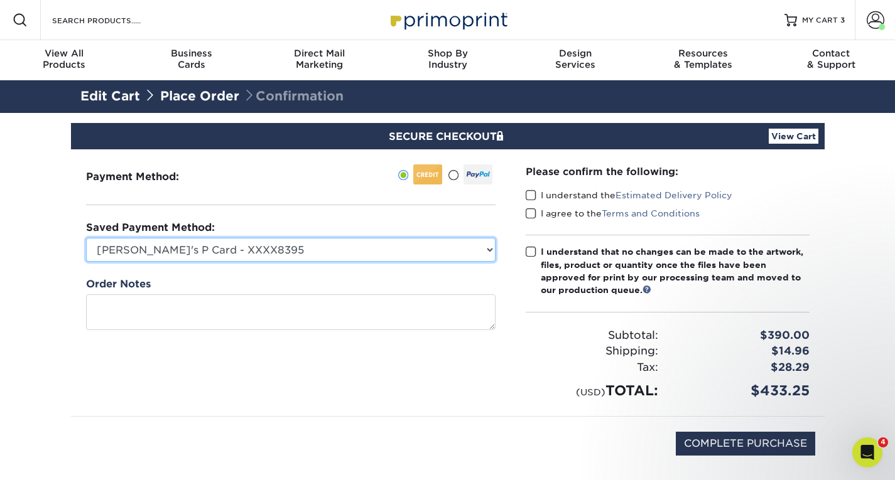
select select
click at [86, 238] on select "Jake's P Card - XXXX8395 MasterCard - XXXX2183 New Credit Card" at bounding box center [290, 250] width 409 height 24
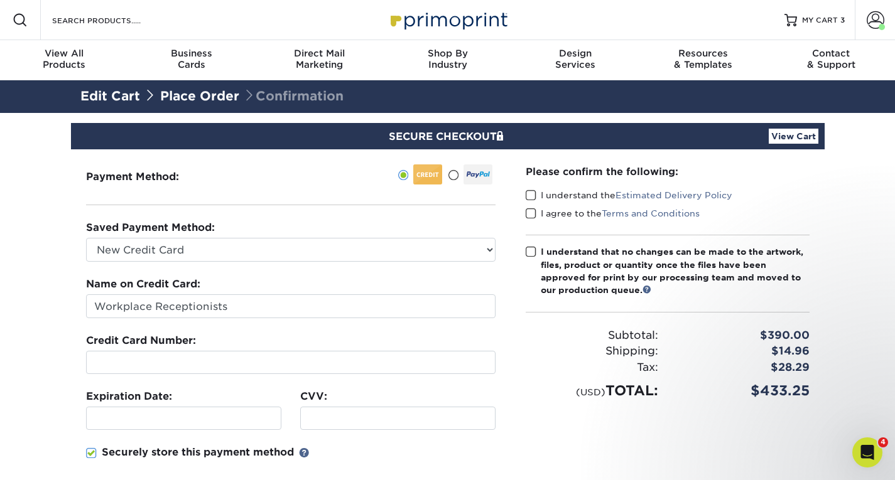
click at [212, 294] on div "Name on Credit Card: Workplace Receptionists" at bounding box center [290, 297] width 409 height 41
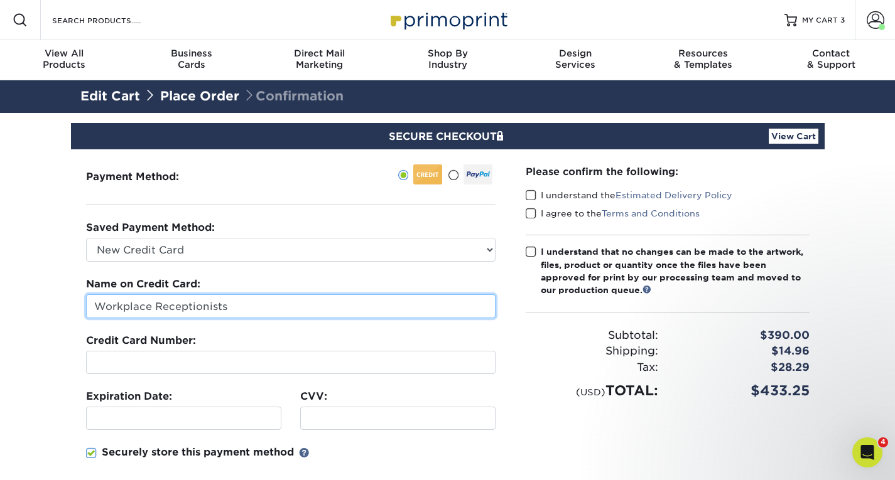
click at [215, 301] on input "Workplace Receptionists" at bounding box center [290, 306] width 409 height 24
click at [257, 306] on input "Workplace Receptionists" at bounding box center [290, 306] width 409 height 24
type input "Tori Vasconcellos"
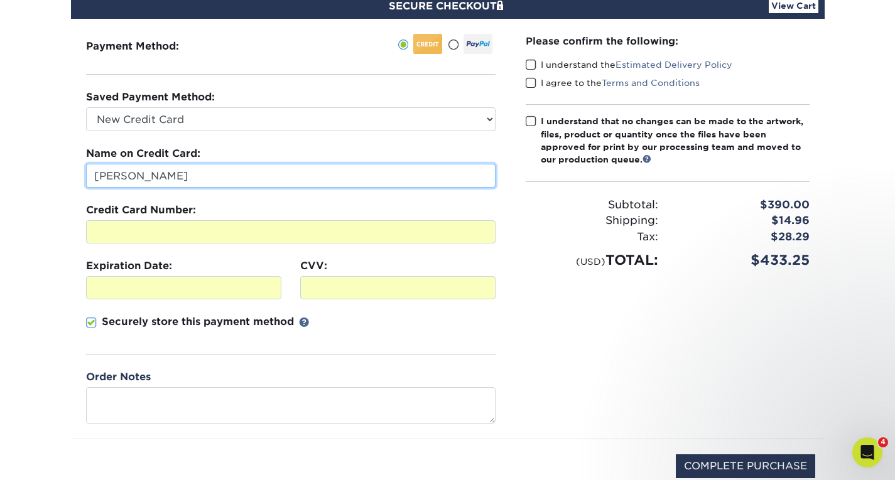
scroll to position [63, 0]
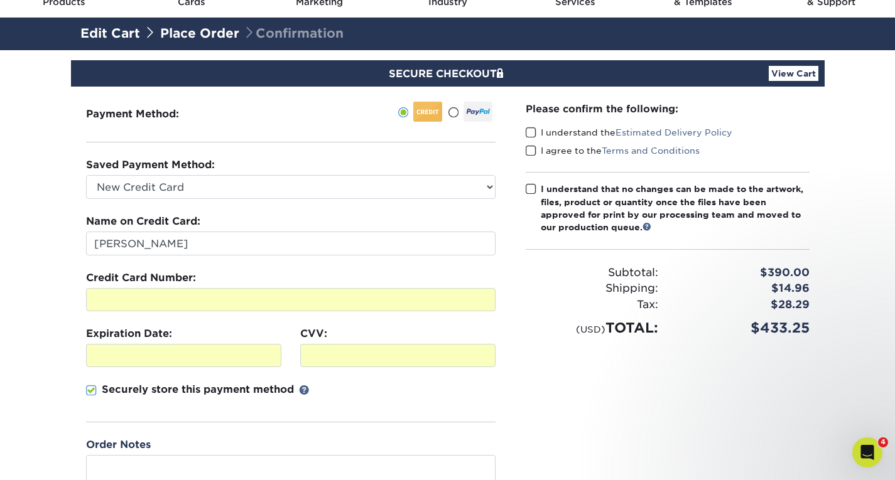
click at [531, 129] on span at bounding box center [530, 133] width 11 height 12
click at [0, 0] on input "I understand the Estimated Delivery Policy" at bounding box center [0, 0] width 0 height 0
click at [533, 145] on span at bounding box center [530, 151] width 11 height 12
click at [0, 0] on input "I agree to the Terms and Conditions" at bounding box center [0, 0] width 0 height 0
click at [529, 185] on span at bounding box center [530, 189] width 11 height 12
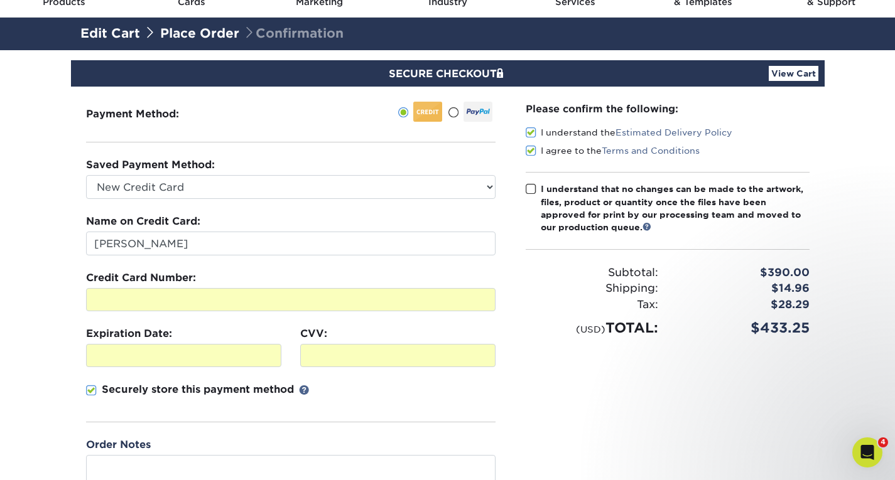
click at [0, 0] on input "I understand that no changes can be made to the artwork, files, product or quan…" at bounding box center [0, 0] width 0 height 0
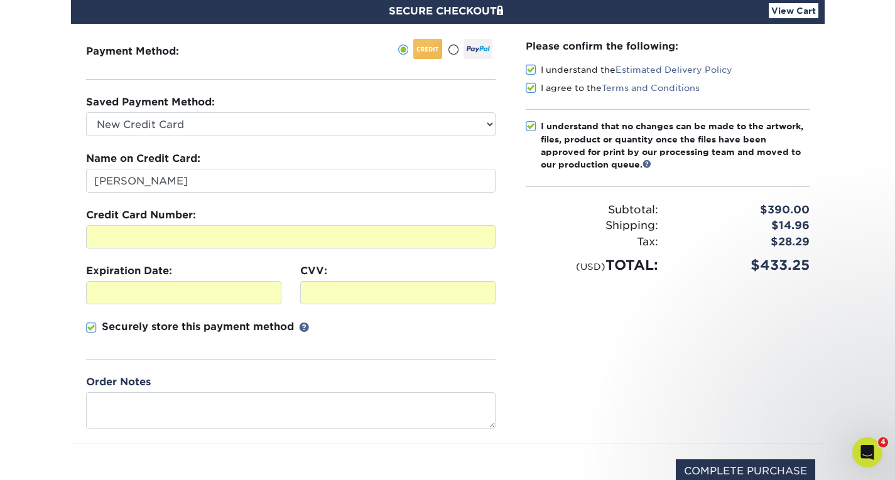
scroll to position [188, 0]
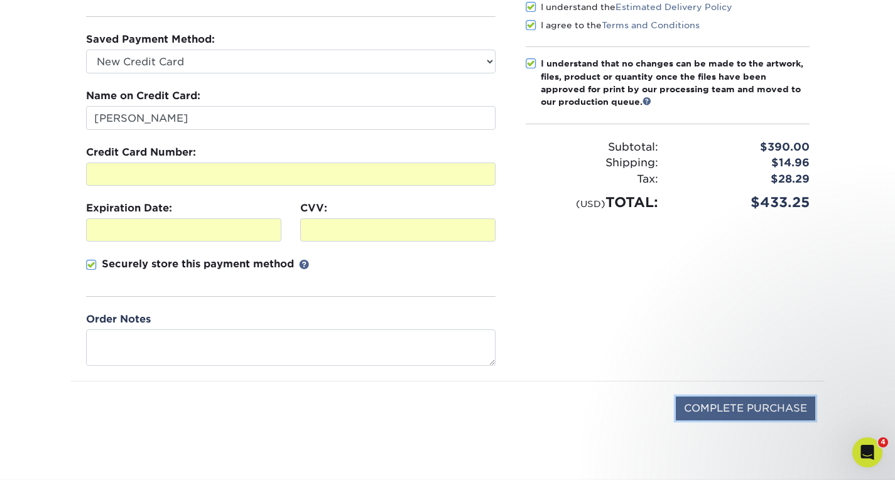
click at [724, 402] on input "COMPLETE PURCHASE" at bounding box center [744, 409] width 139 height 24
type input "PROCESSING, PLEASE WAIT..."
